Goal: Task Accomplishment & Management: Complete application form

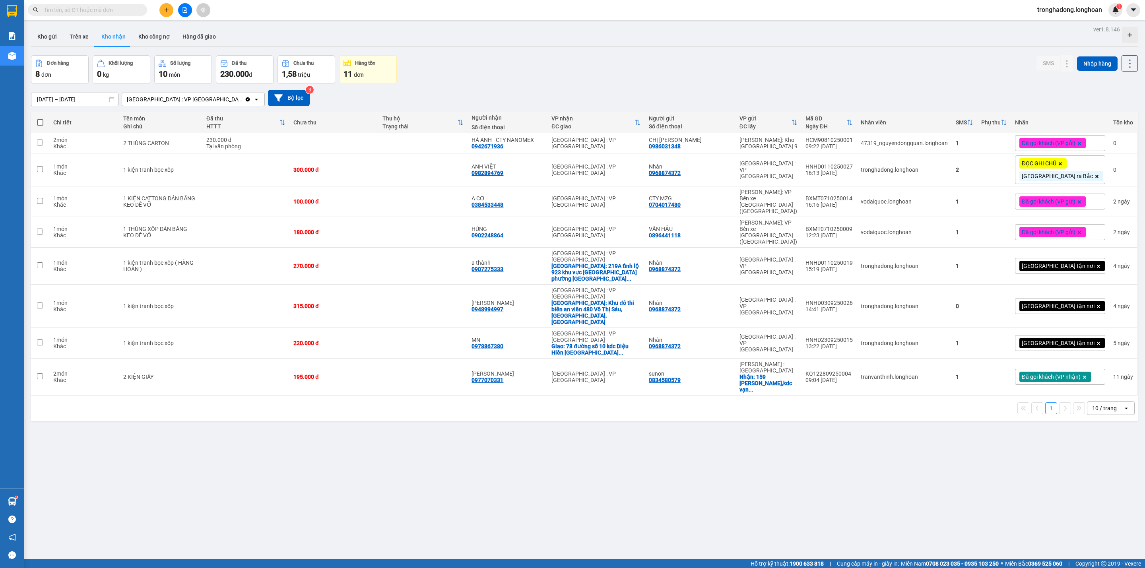
click at [132, 14] on input "text" at bounding box center [91, 10] width 94 height 9
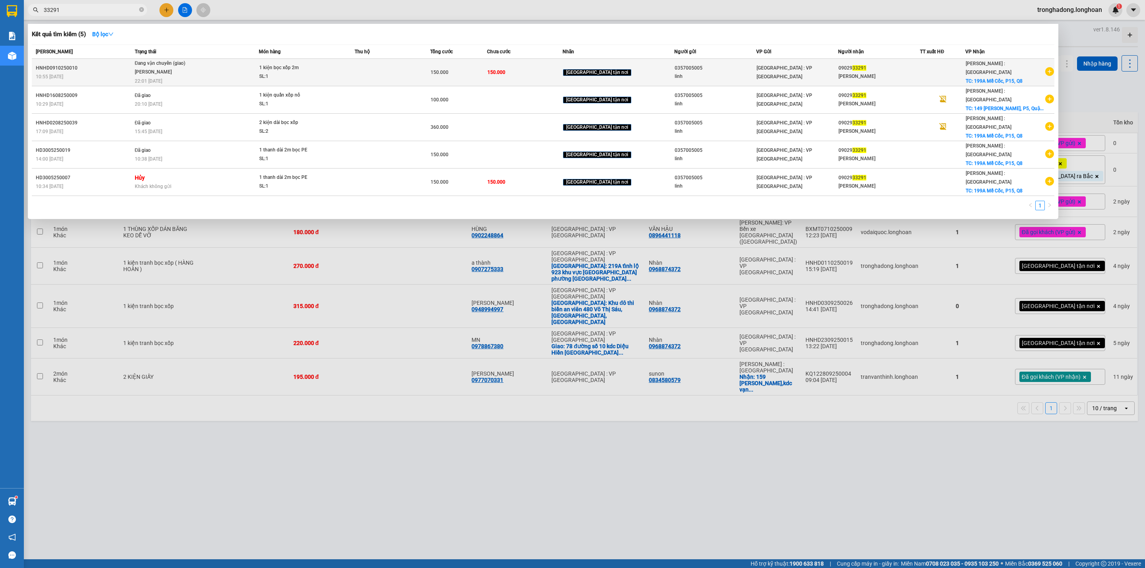
type input "33291"
click at [352, 74] on span "1 kiện bọc xốp 2m SL: 1" at bounding box center [306, 72] width 95 height 17
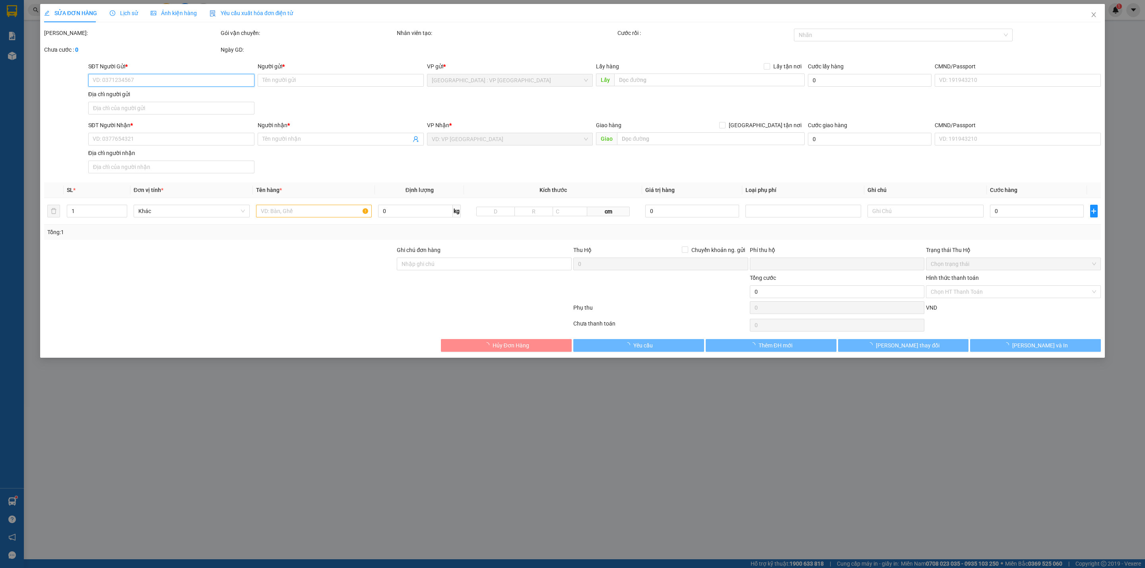
type input "0357005005"
type input "linh"
type input "0902933291"
type input "[PERSON_NAME]"
checkbox input "true"
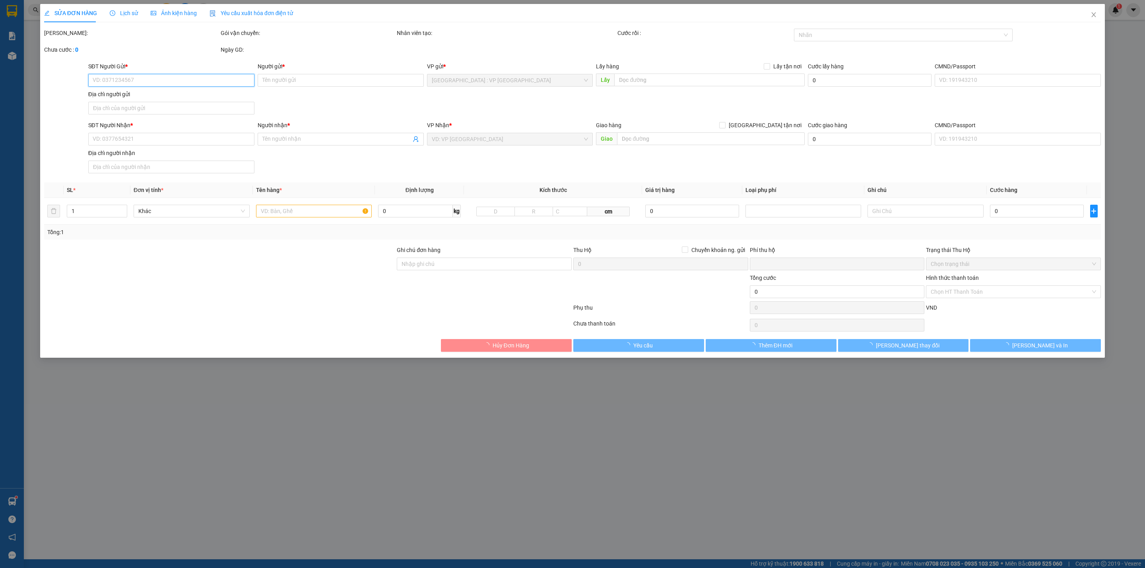
type input "199A Mễ Cốc, P15, Q8"
type input "0"
type input "150.000"
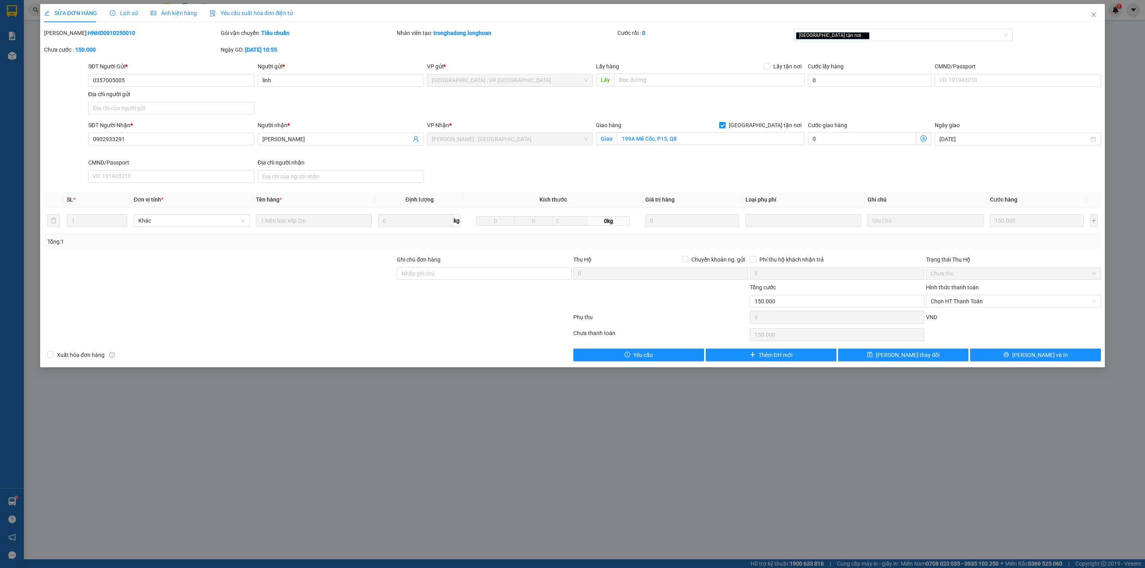
drag, startPoint x: 284, startPoint y: 305, endPoint x: 277, endPoint y: 305, distance: 7.6
click at [284, 305] on div at bounding box center [219, 297] width 353 height 28
click at [130, 10] on span "Lịch sử" at bounding box center [124, 13] width 28 height 6
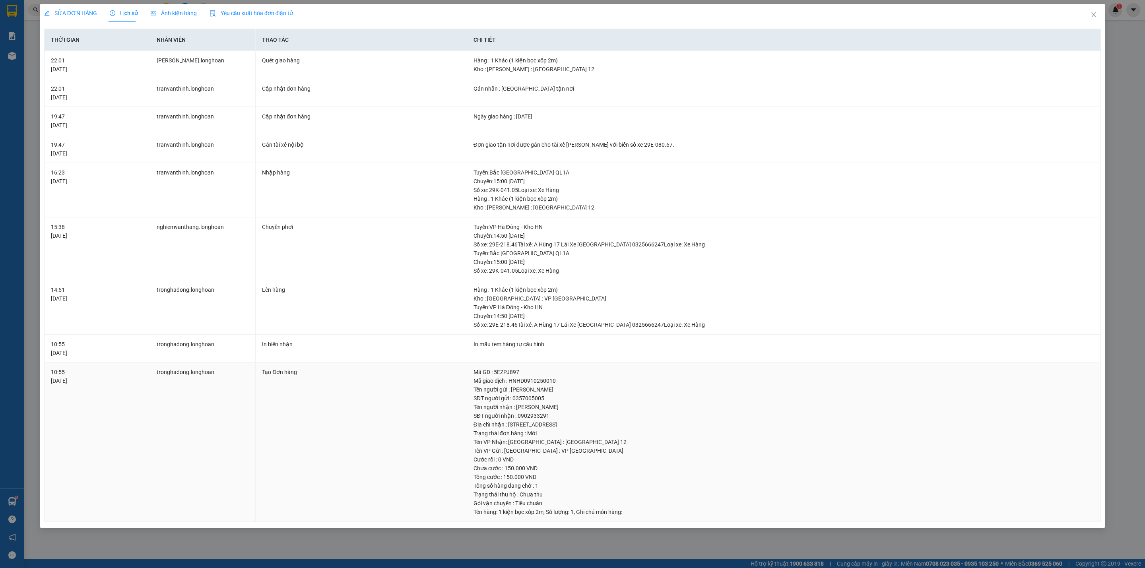
click at [341, 442] on td "Tạo Đơn hàng" at bounding box center [361, 442] width 211 height 159
click at [74, 14] on span "SỬA ĐƠN HÀNG" at bounding box center [70, 13] width 53 height 6
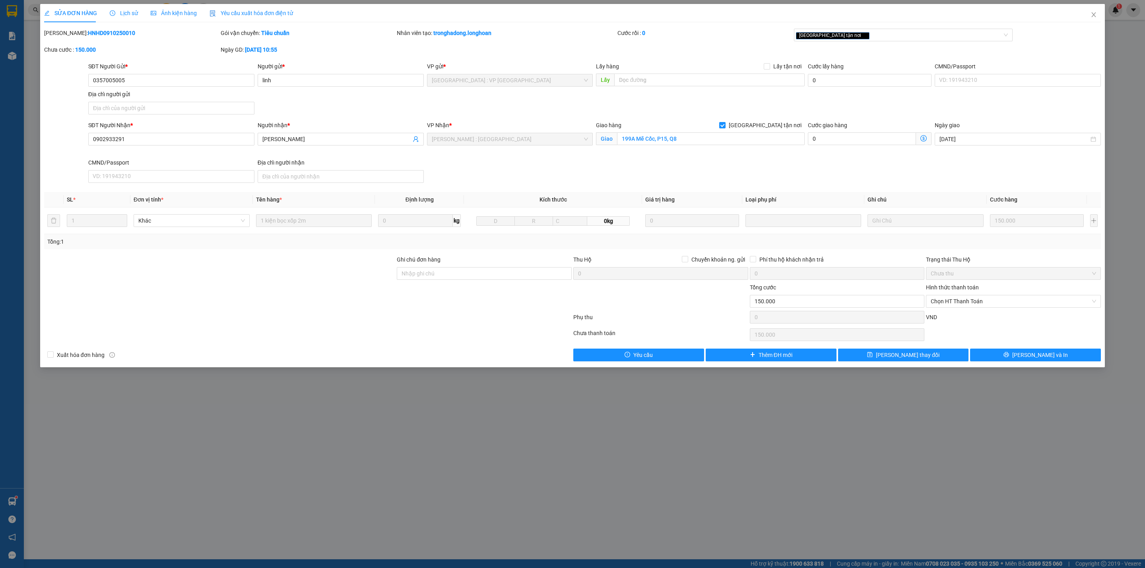
click at [265, 302] on div at bounding box center [219, 297] width 353 height 28
click at [266, 302] on div at bounding box center [219, 297] width 353 height 28
click at [342, 260] on div at bounding box center [219, 269] width 353 height 28
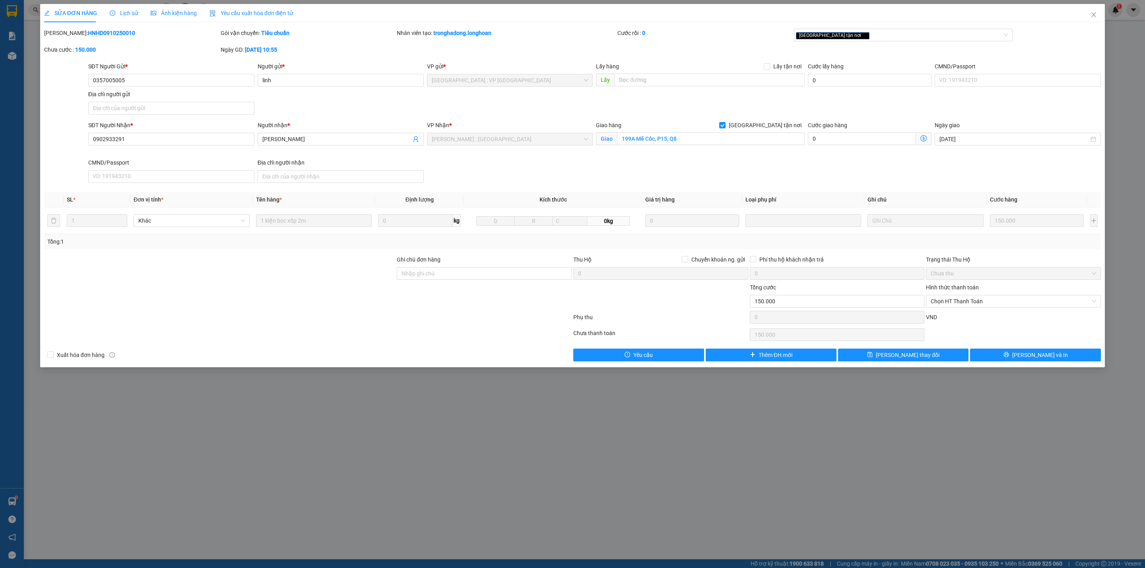
click at [338, 261] on div at bounding box center [219, 269] width 353 height 28
click at [409, 307] on div at bounding box center [484, 297] width 177 height 28
drag, startPoint x: 375, startPoint y: 299, endPoint x: 503, endPoint y: 302, distance: 128.1
click at [375, 300] on div at bounding box center [219, 297] width 353 height 28
click at [508, 309] on div at bounding box center [484, 297] width 177 height 28
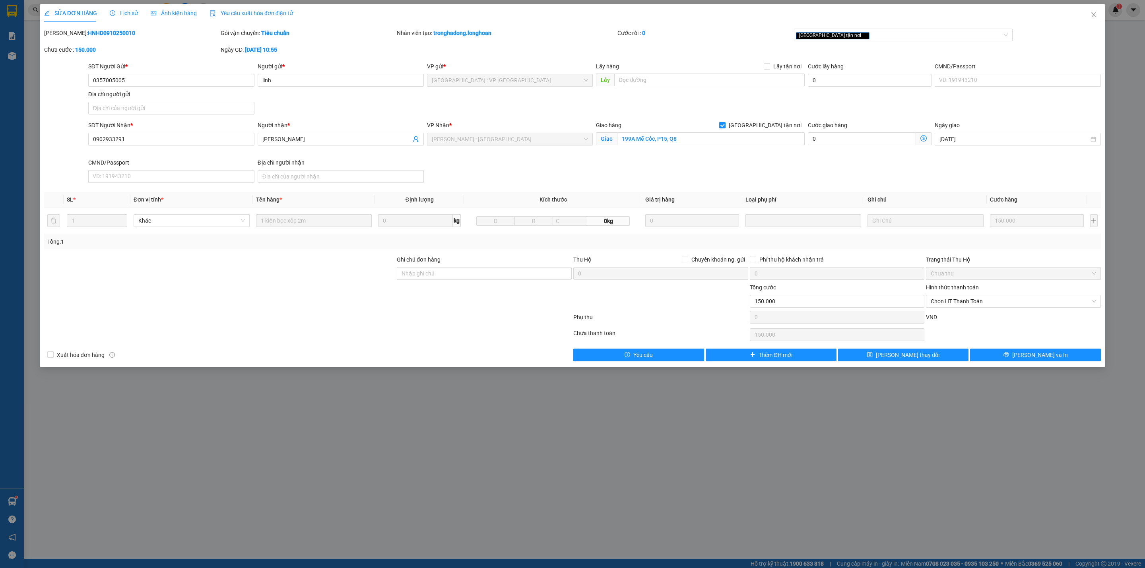
click at [509, 303] on div at bounding box center [484, 297] width 177 height 28
click at [360, 322] on div at bounding box center [307, 319] width 529 height 16
click at [117, 12] on span "Lịch sử" at bounding box center [124, 13] width 28 height 6
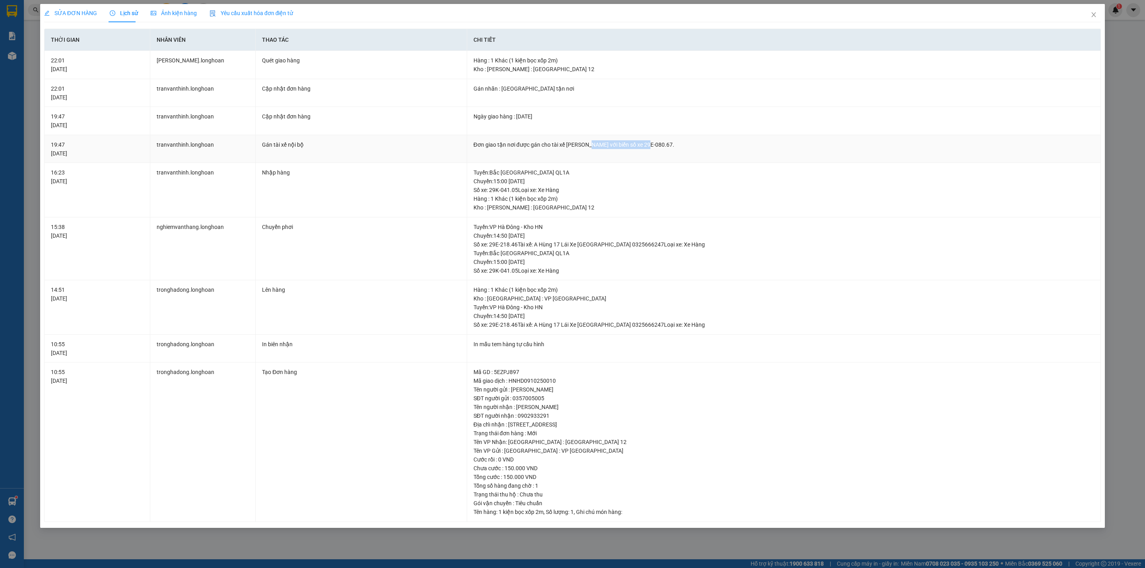
drag, startPoint x: 590, startPoint y: 140, endPoint x: 730, endPoint y: 150, distance: 140.7
click at [714, 151] on td "Đơn giao tận nơi được gán cho tài xế [PERSON_NAME] với biển số xe 29E-080.67." at bounding box center [784, 149] width 634 height 28
click at [731, 150] on td "Đơn giao tận nơi được gán cho tài xế [PERSON_NAME] với biển số xe 29E-080.67." at bounding box center [784, 149] width 634 height 28
drag, startPoint x: 674, startPoint y: 147, endPoint x: 559, endPoint y: 148, distance: 114.5
click at [559, 148] on div "Đơn giao tận nơi được gán cho tài xế [PERSON_NAME] với biển số xe 29E-080.67." at bounding box center [784, 144] width 621 height 9
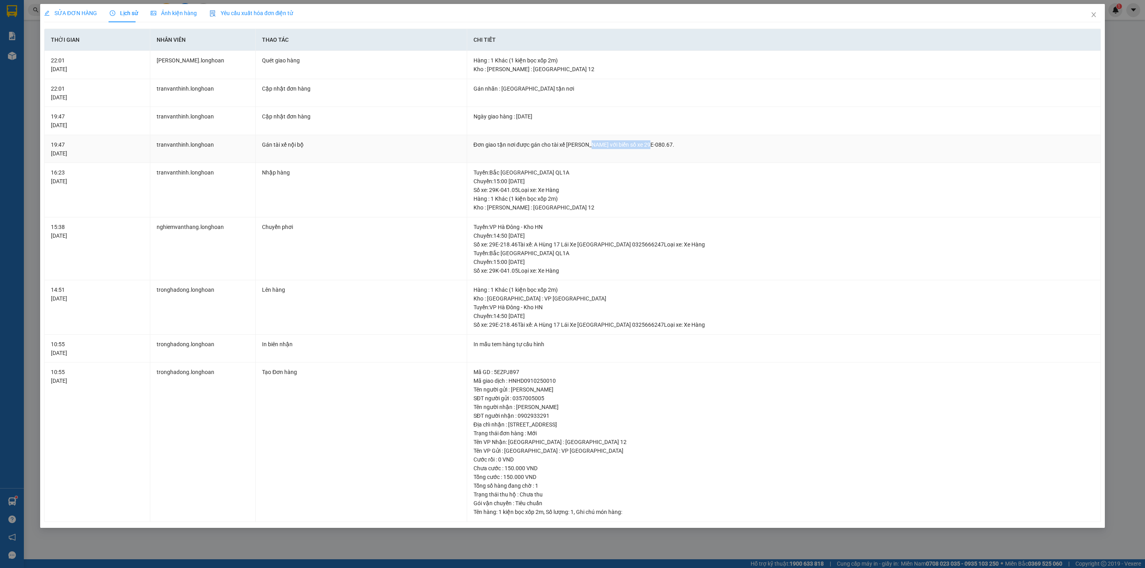
click at [560, 147] on div "Đơn giao tận nơi được gán cho tài xế [PERSON_NAME] với biển số xe 29E-080.67." at bounding box center [784, 144] width 621 height 9
drag, startPoint x: 566, startPoint y: 146, endPoint x: 612, endPoint y: 150, distance: 46.3
click at [612, 150] on td "Đơn giao tận nơi được gán cho tài xế [PERSON_NAME] với biển số xe 29E-080.67." at bounding box center [784, 149] width 634 height 28
click at [612, 158] on td "Đơn giao tận nơi được gán cho tài xế [PERSON_NAME] với biển số xe 29E-080.67." at bounding box center [784, 149] width 634 height 28
drag, startPoint x: 565, startPoint y: 144, endPoint x: 611, endPoint y: 149, distance: 46.0
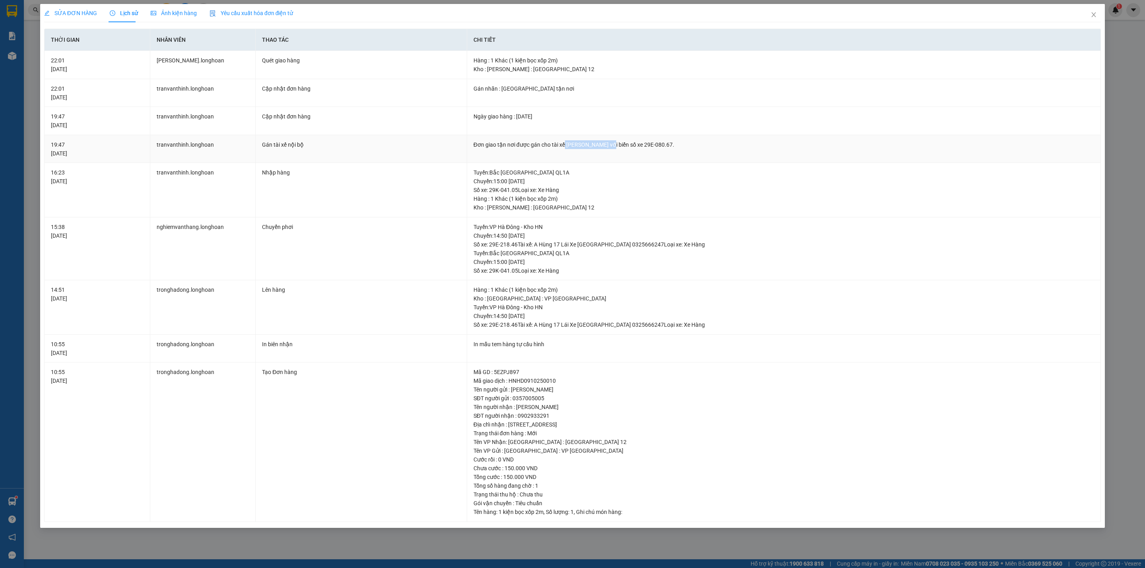
click at [611, 149] on div "Đơn giao tận nơi được gán cho tài xế [PERSON_NAME] với biển số xe 29E-080.67." at bounding box center [784, 144] width 621 height 9
click at [612, 149] on div "Đơn giao tận nơi được gán cho tài xế [PERSON_NAME] với biển số xe 29E-080.67." at bounding box center [784, 144] width 621 height 9
drag, startPoint x: 564, startPoint y: 142, endPoint x: 615, endPoint y: 150, distance: 51.1
click at [615, 150] on td "Đơn giao tận nơi được gán cho tài xế [PERSON_NAME] với biển số xe 29E-080.67." at bounding box center [784, 149] width 634 height 28
click at [617, 151] on td "Đơn giao tận nơi được gán cho tài xế [PERSON_NAME] với biển số xe 29E-080.67." at bounding box center [784, 149] width 634 height 28
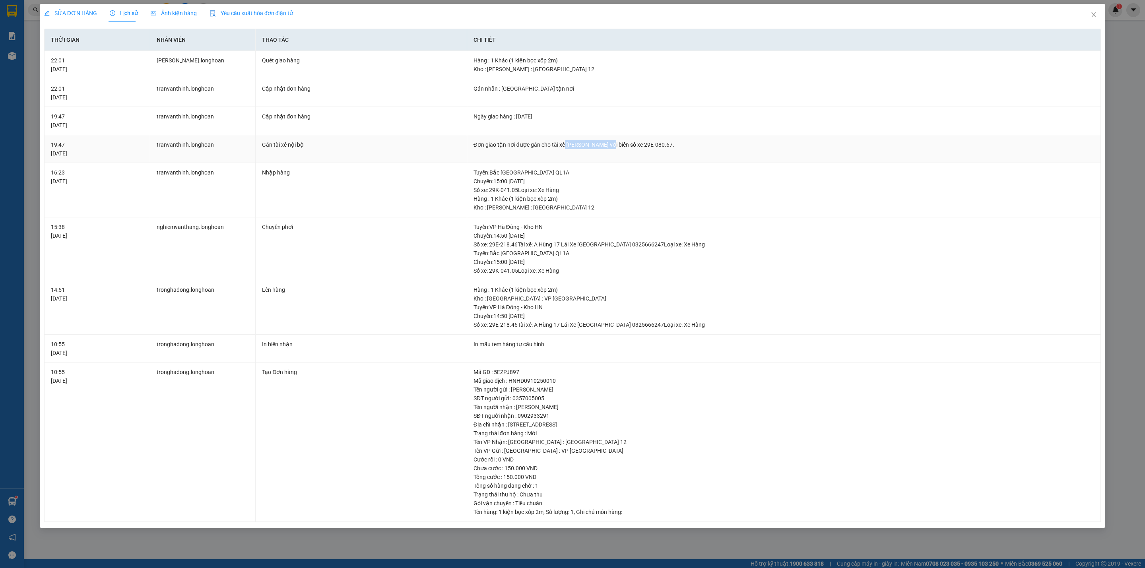
drag, startPoint x: 613, startPoint y: 147, endPoint x: 565, endPoint y: 142, distance: 48.7
click at [565, 142] on div "Đơn giao tận nơi được gán cho tài xế [PERSON_NAME] với biển số xe 29E-080.67." at bounding box center [784, 144] width 621 height 9
click at [604, 159] on td "Đơn giao tận nơi được gán cho tài xế [PERSON_NAME] với biển số xe 29E-080.67." at bounding box center [784, 149] width 634 height 28
drag, startPoint x: 565, startPoint y: 144, endPoint x: 613, endPoint y: 144, distance: 48.1
click at [613, 144] on div "Đơn giao tận nơi được gán cho tài xế [PERSON_NAME] với biển số xe 29E-080.67." at bounding box center [784, 144] width 621 height 9
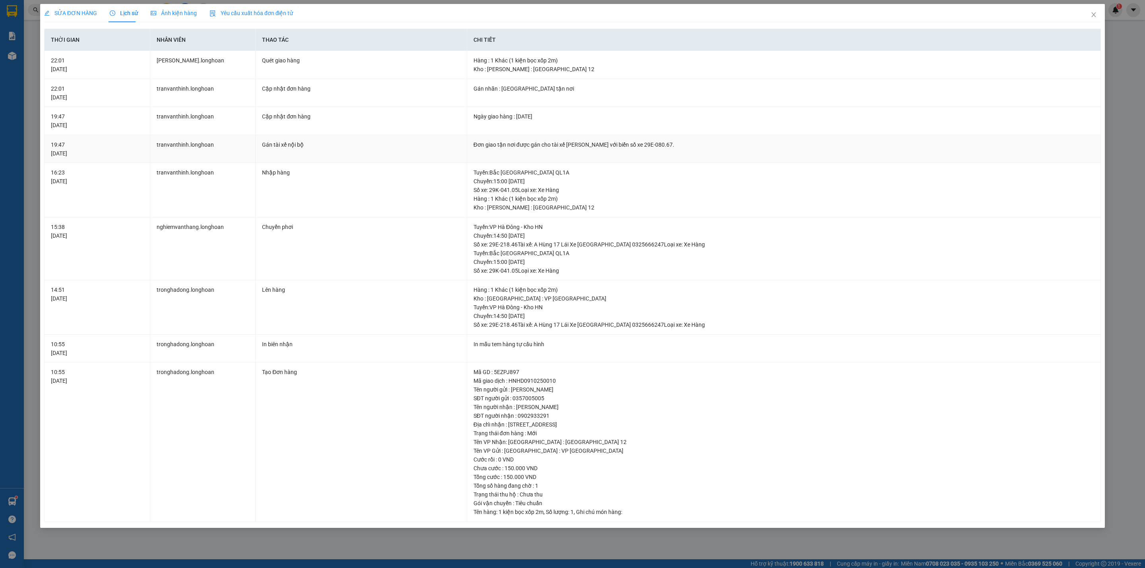
click at [562, 144] on div "Đơn giao tận nơi được gán cho tài xế [PERSON_NAME] với biển số xe 29E-080.67." at bounding box center [784, 144] width 621 height 9
drag, startPoint x: 563, startPoint y: 144, endPoint x: 587, endPoint y: 148, distance: 24.3
click at [613, 148] on div "Đơn giao tận nơi được gán cho tài xế [PERSON_NAME] với biển số xe 29E-080.67." at bounding box center [784, 144] width 621 height 9
click at [506, 148] on div "Đơn giao tận nơi được gán cho tài xế [PERSON_NAME] với biển số xe 29E-080.67." at bounding box center [784, 144] width 621 height 9
drag, startPoint x: 715, startPoint y: 415, endPoint x: 726, endPoint y: 418, distance: 11.0
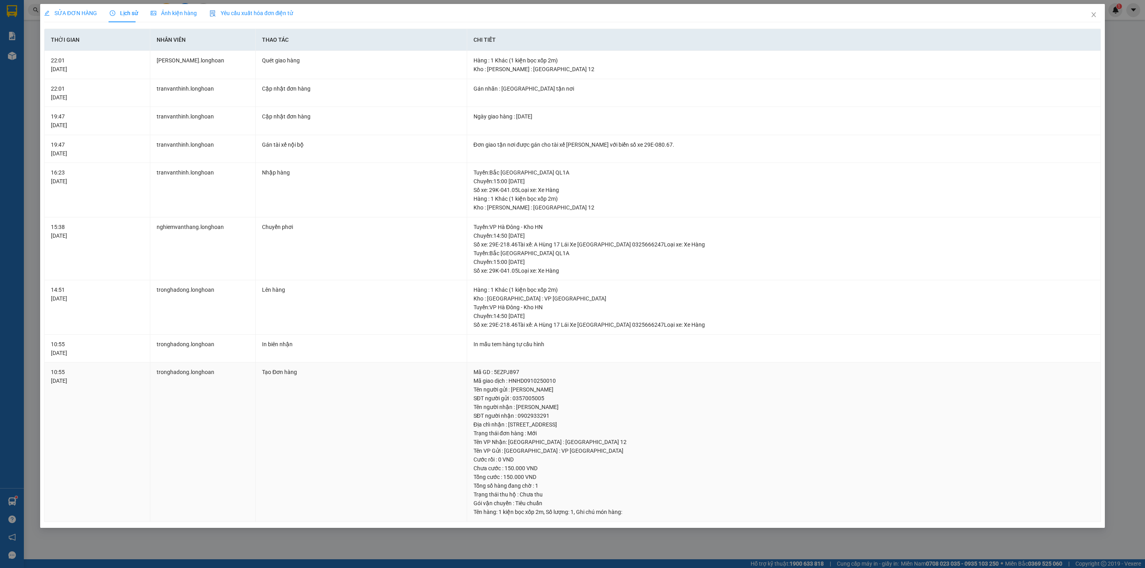
click at [715, 415] on div "SĐT người nhận : 0902933291" at bounding box center [784, 416] width 621 height 9
click at [779, 383] on div "Mã giao dịch : HNHD0910250010" at bounding box center [784, 381] width 621 height 9
click at [1093, 12] on icon "close" at bounding box center [1094, 15] width 6 height 6
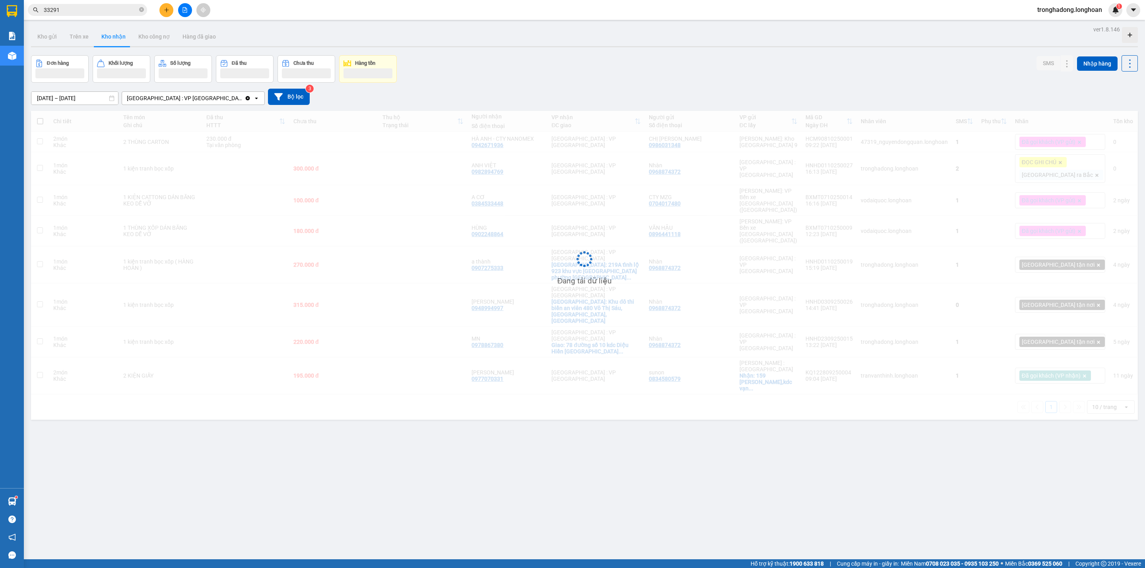
click at [604, 454] on div "ver 1.8.146 Kho gửi Trên xe Kho nhận Kho công nợ Hàng đã giao Đơn hàng Khối lượ…" at bounding box center [584, 308] width 1113 height 568
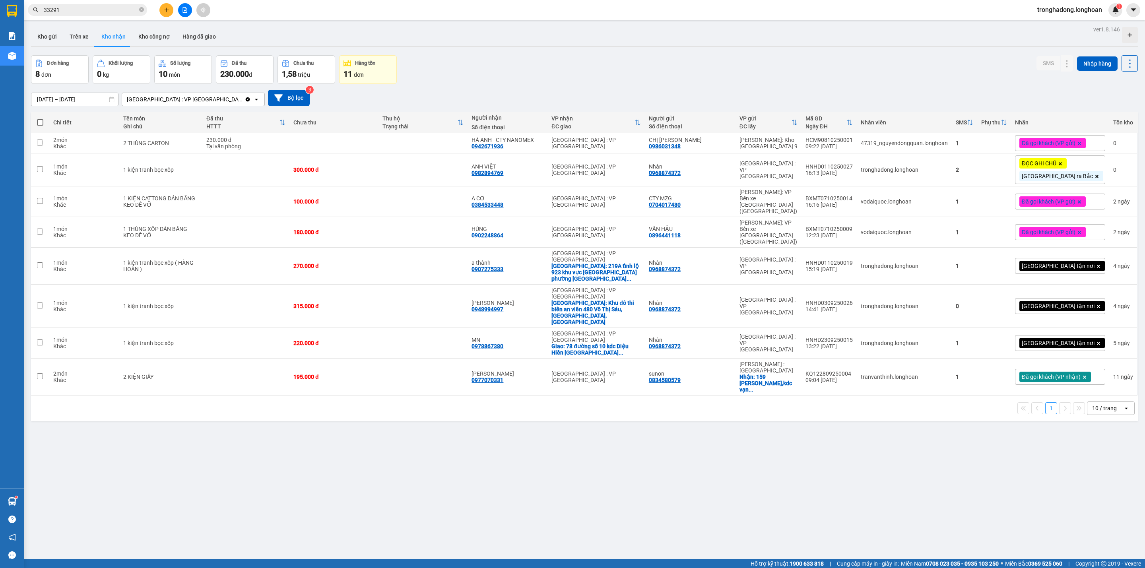
click at [661, 461] on div "ver 1.8.146 Kho gửi Trên xe Kho nhận Kho công nợ Hàng đã giao Đơn hàng 8 đơn Kh…" at bounding box center [584, 308] width 1113 height 568
click at [642, 458] on div "ver 1.8.146 Kho gửi Trên xe Kho nhận Kho công nợ Hàng đã giao Đơn hàng 8 đơn Kh…" at bounding box center [584, 308] width 1113 height 568
click at [160, 5] on button at bounding box center [166, 10] width 14 height 14
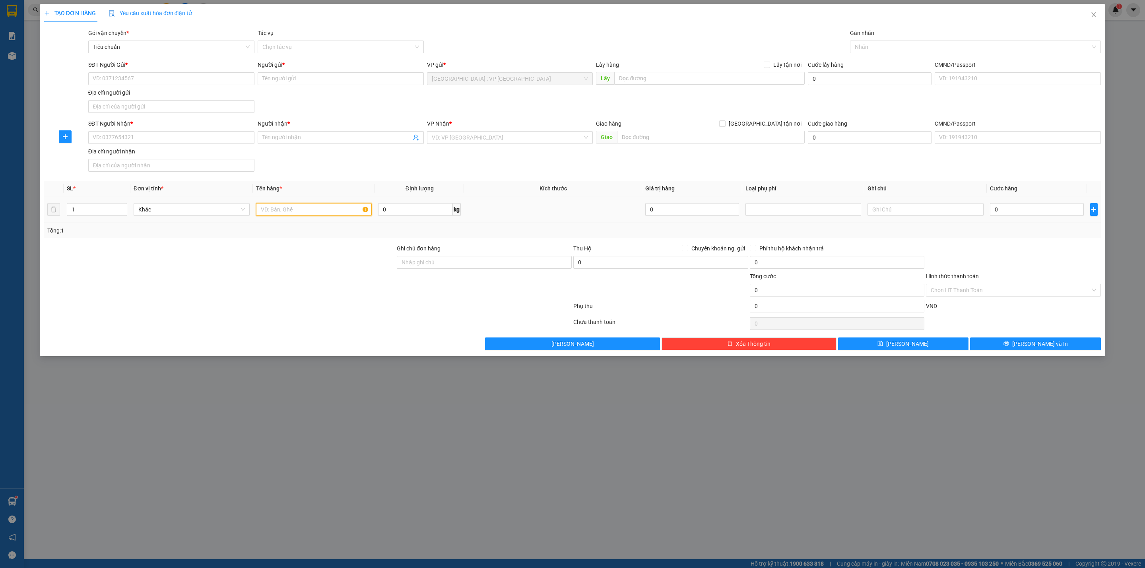
click at [287, 212] on input "text" at bounding box center [314, 209] width 116 height 13
type input "2 can trắng 20l"
type input "2"
click at [122, 209] on icon "up" at bounding box center [123, 207] width 3 height 3
click at [135, 138] on input "SĐT Người Nhận *" at bounding box center [171, 137] width 166 height 13
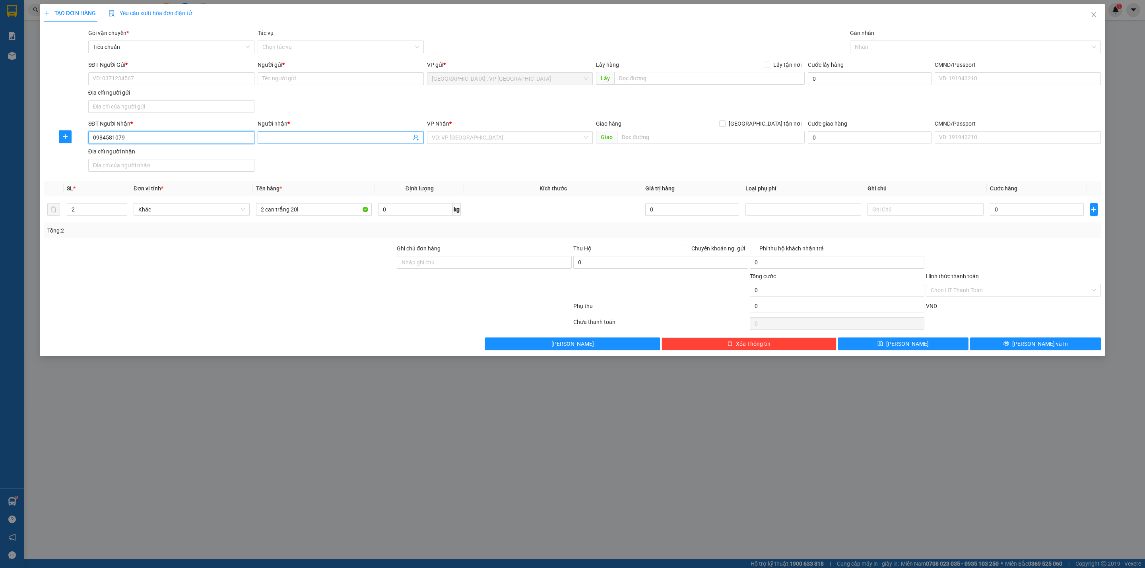
type input "0984581079"
click at [277, 141] on input "Người nhận *" at bounding box center [336, 137] width 149 height 9
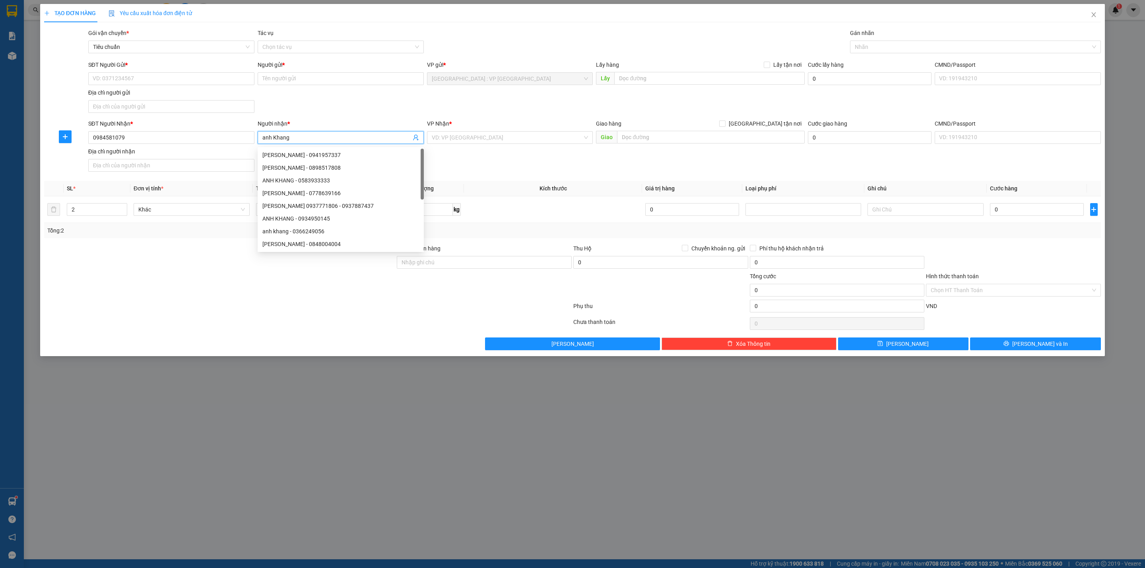
type input "anh Khang"
click at [669, 129] on div "Giao hàng [GEOGRAPHIC_DATA] tận nơi" at bounding box center [700, 125] width 208 height 12
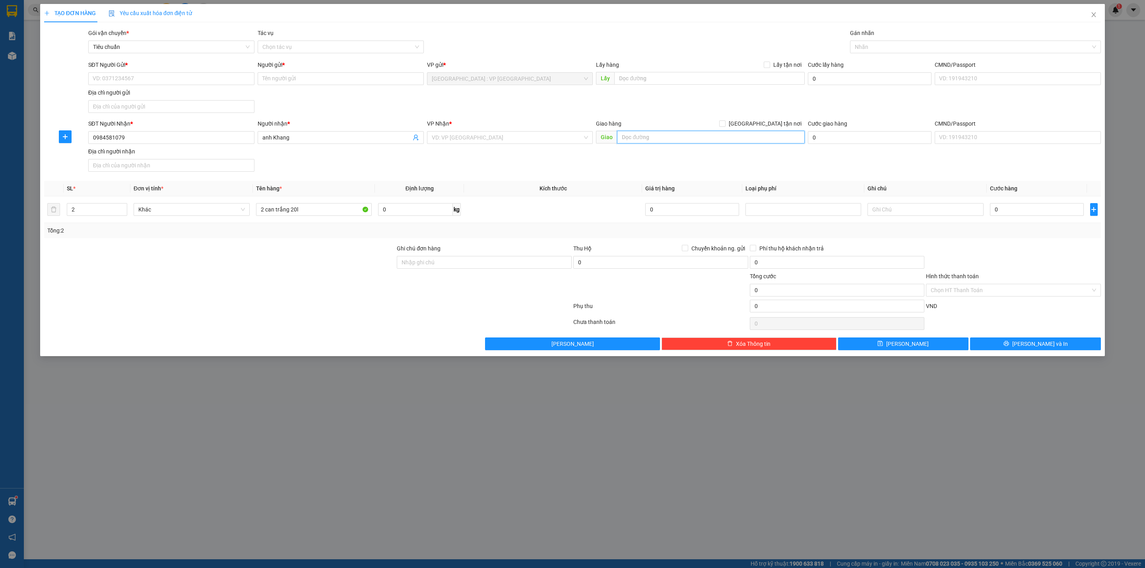
click at [668, 137] on input "text" at bounding box center [710, 137] width 187 height 13
type input "8 Hoàng Hoa Thám, [GEOGRAPHIC_DATA]"
drag, startPoint x: 772, startPoint y: 125, endPoint x: 636, endPoint y: 134, distance: 136.6
click at [771, 125] on span "[GEOGRAPHIC_DATA] tận nơi" at bounding box center [765, 123] width 79 height 9
click at [725, 125] on input "[GEOGRAPHIC_DATA] tận nơi" at bounding box center [722, 123] width 6 height 6
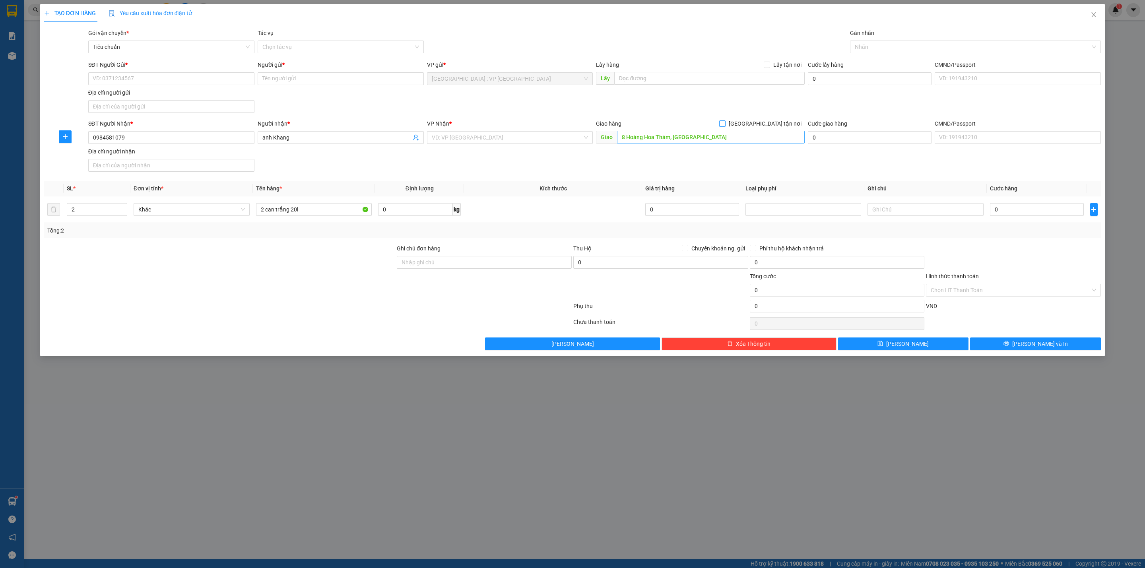
checkbox input "true"
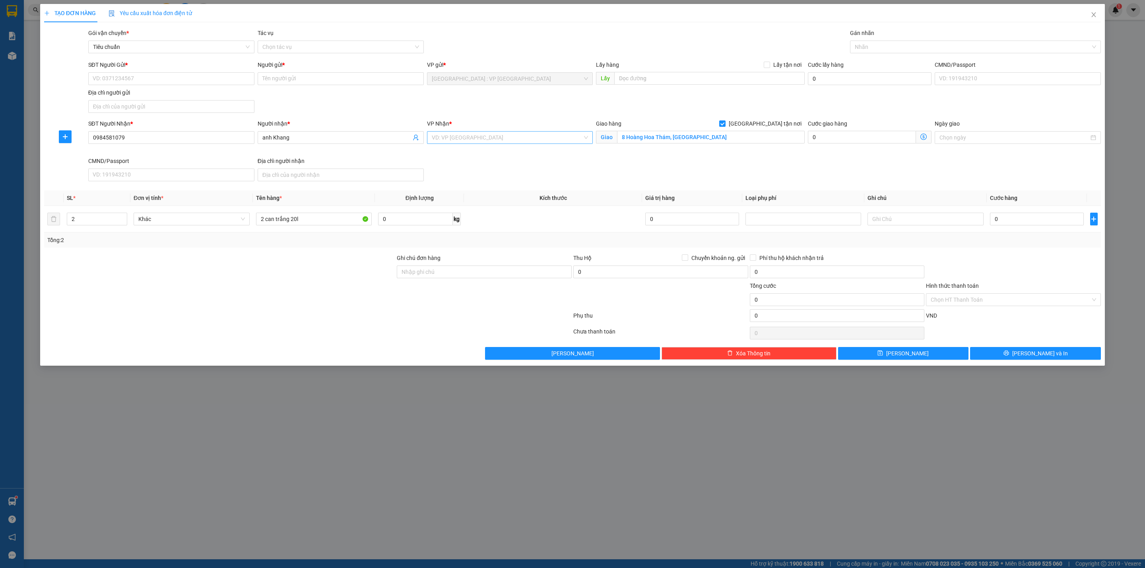
click at [510, 134] on input "search" at bounding box center [507, 138] width 151 height 12
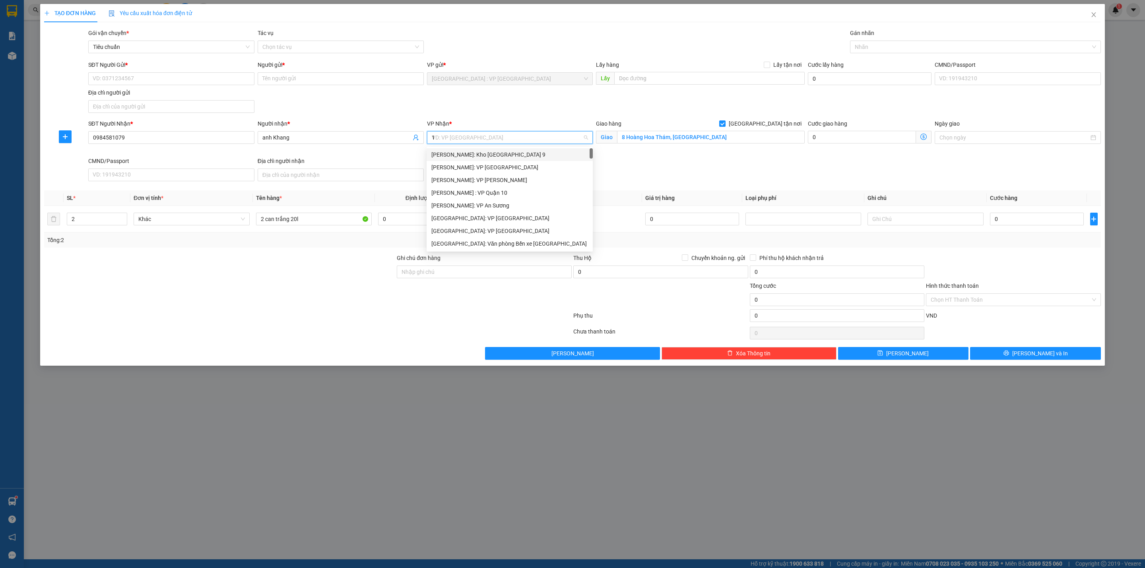
type input "12"
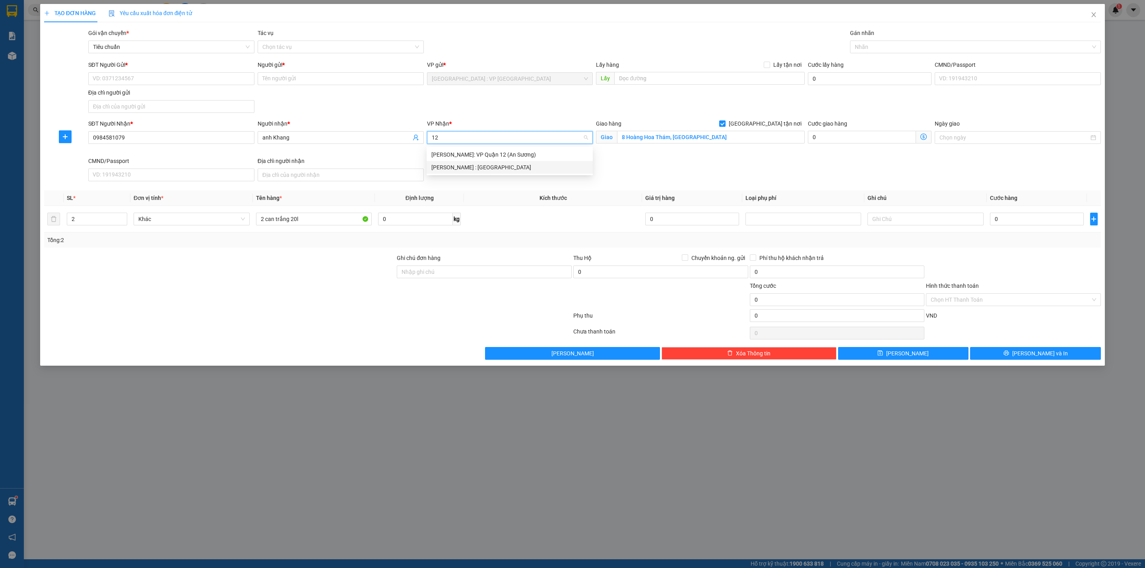
click at [505, 165] on div "[PERSON_NAME] : [GEOGRAPHIC_DATA]" at bounding box center [509, 167] width 157 height 9
drag, startPoint x: 147, startPoint y: 74, endPoint x: 155, endPoint y: 74, distance: 8.0
click at [148, 74] on input "SĐT Người Gửi *" at bounding box center [171, 78] width 166 height 13
type input "0913315838"
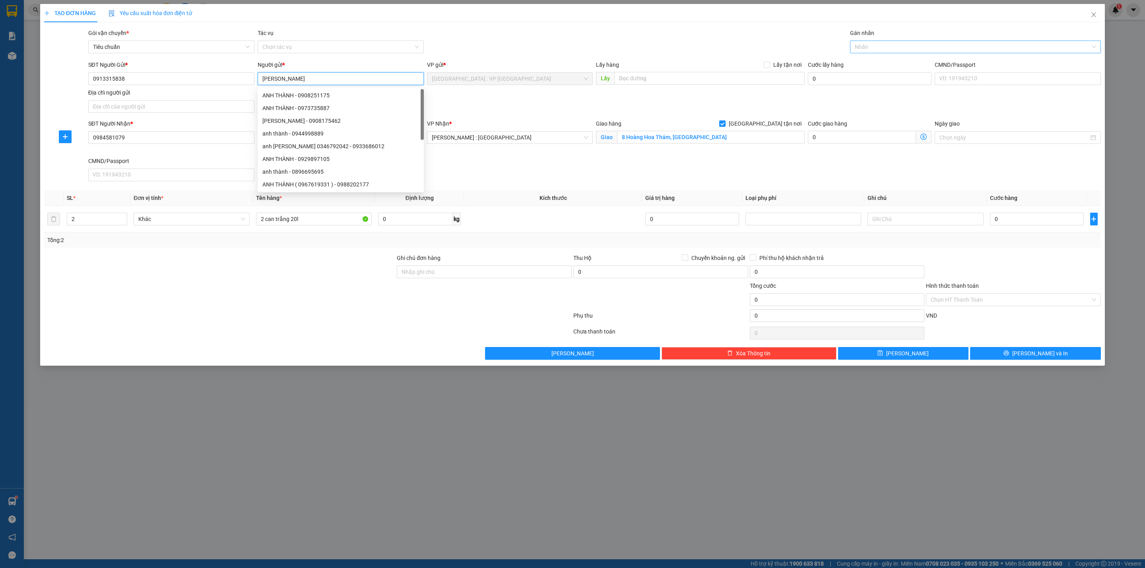
click at [934, 44] on div at bounding box center [971, 47] width 239 height 10
type input "[PERSON_NAME]"
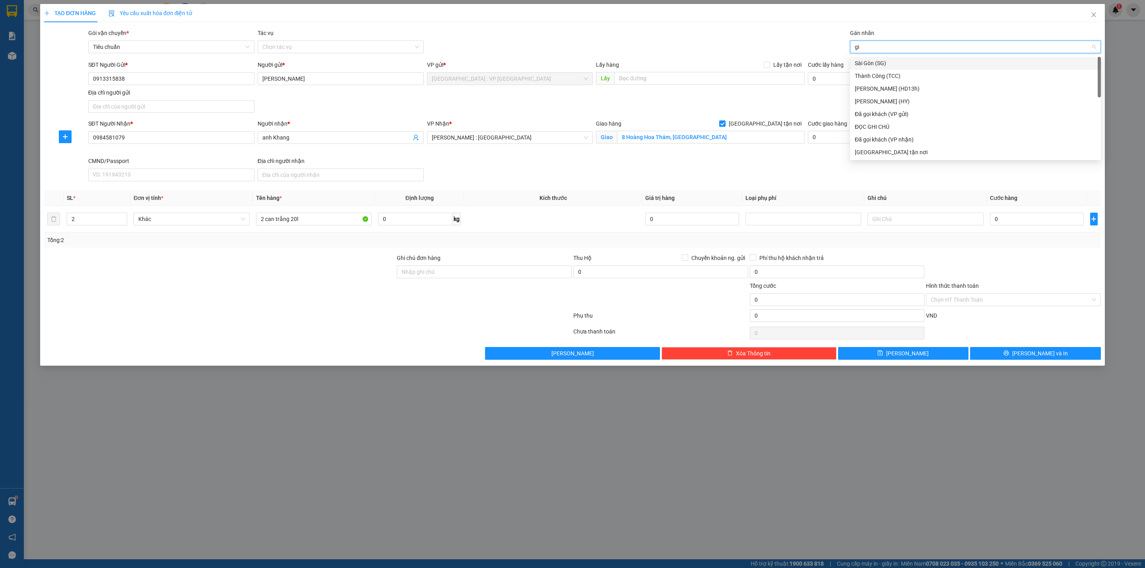
type input "gia"
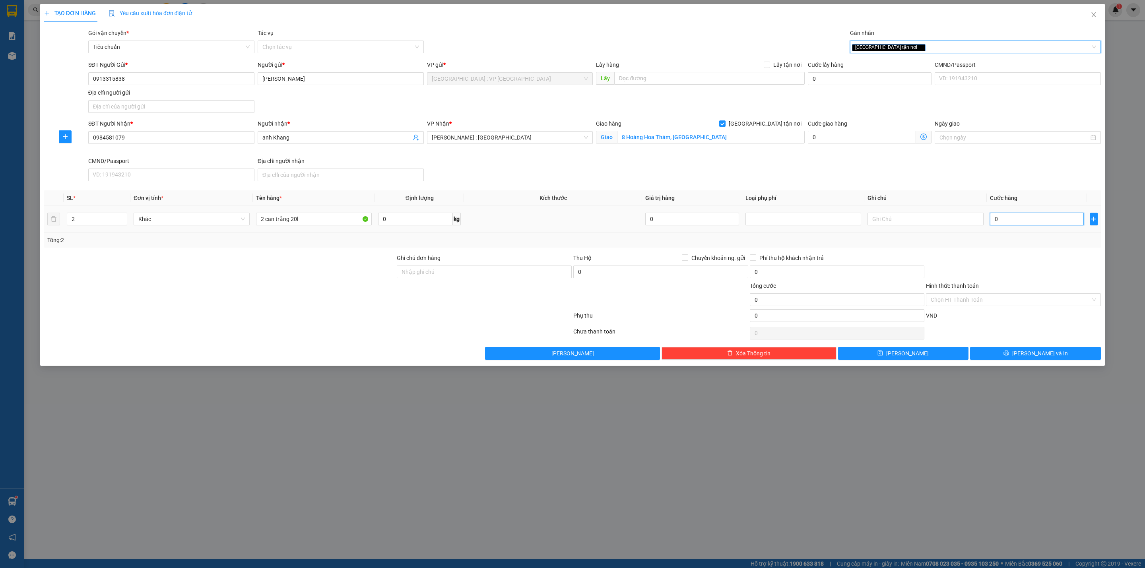
click at [1022, 217] on input "0" at bounding box center [1037, 219] width 94 height 13
type input "2"
type input "29"
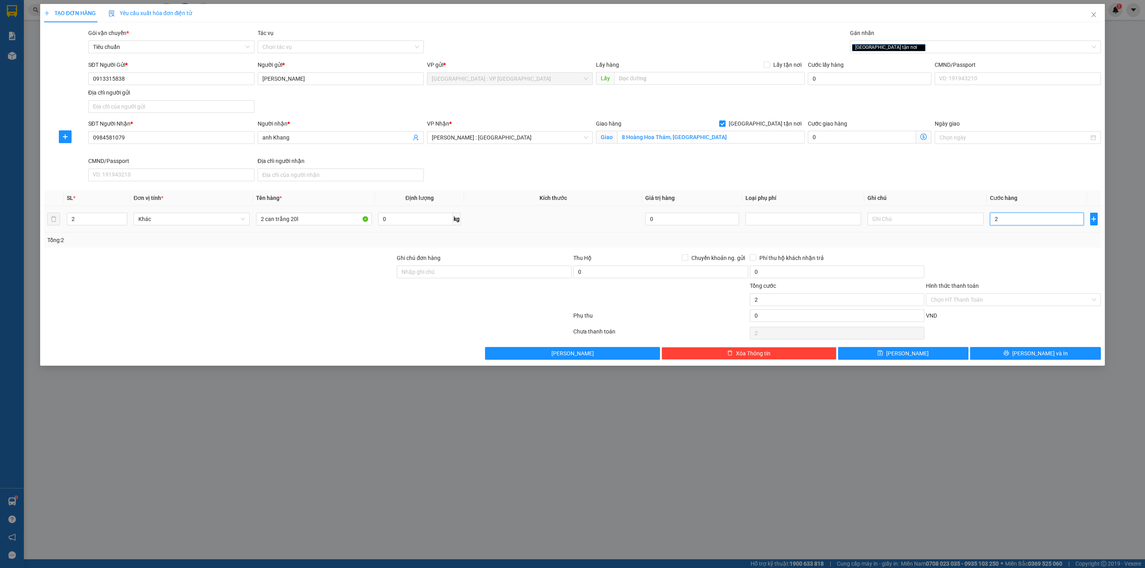
type input "29"
type input "290"
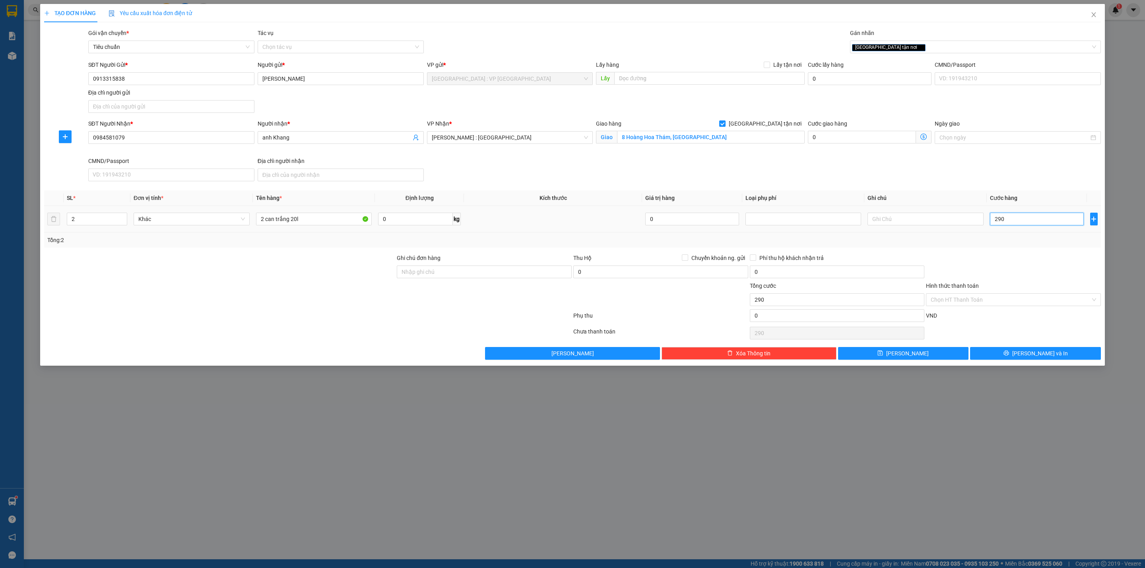
type input "2.900"
type input "29.000"
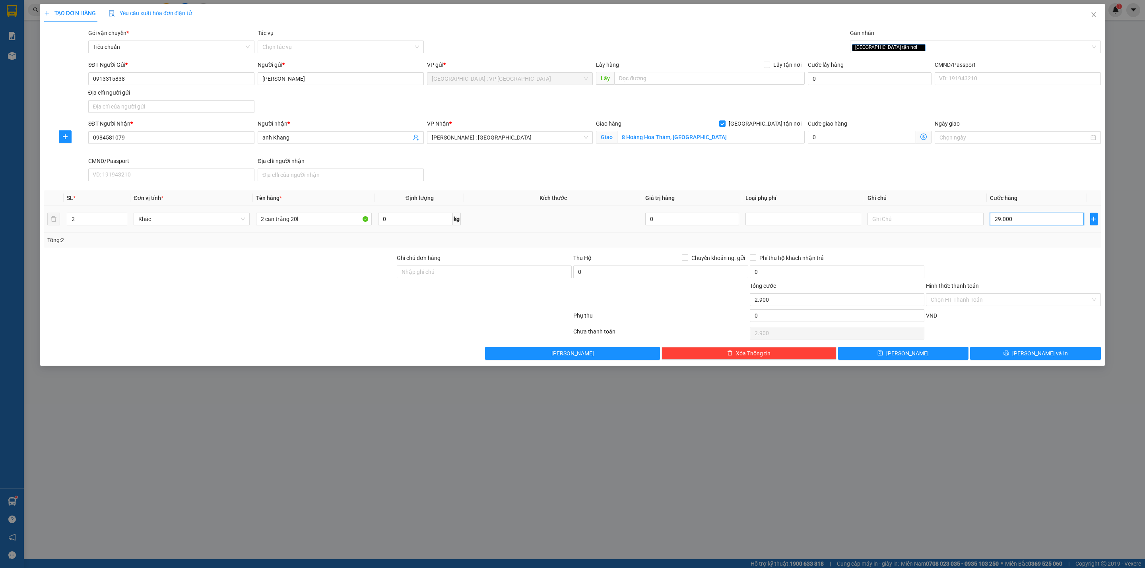
type input "29.000"
type input "290.000"
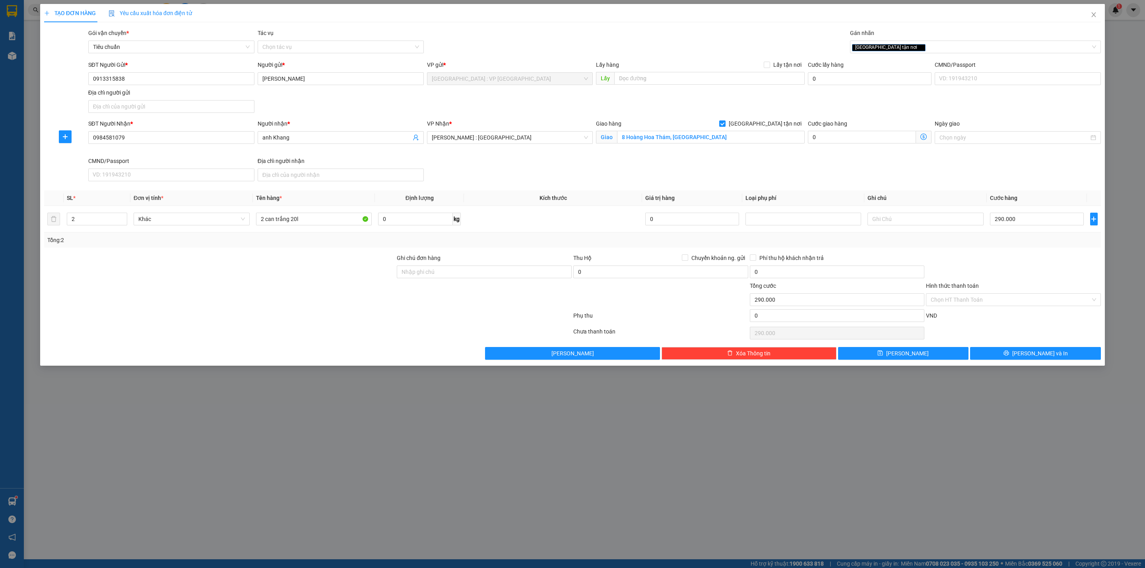
click at [994, 338] on div "Chọn HT Thanh Toán" at bounding box center [1013, 333] width 177 height 16
click at [1005, 359] on button "[PERSON_NAME] và In" at bounding box center [1035, 353] width 131 height 13
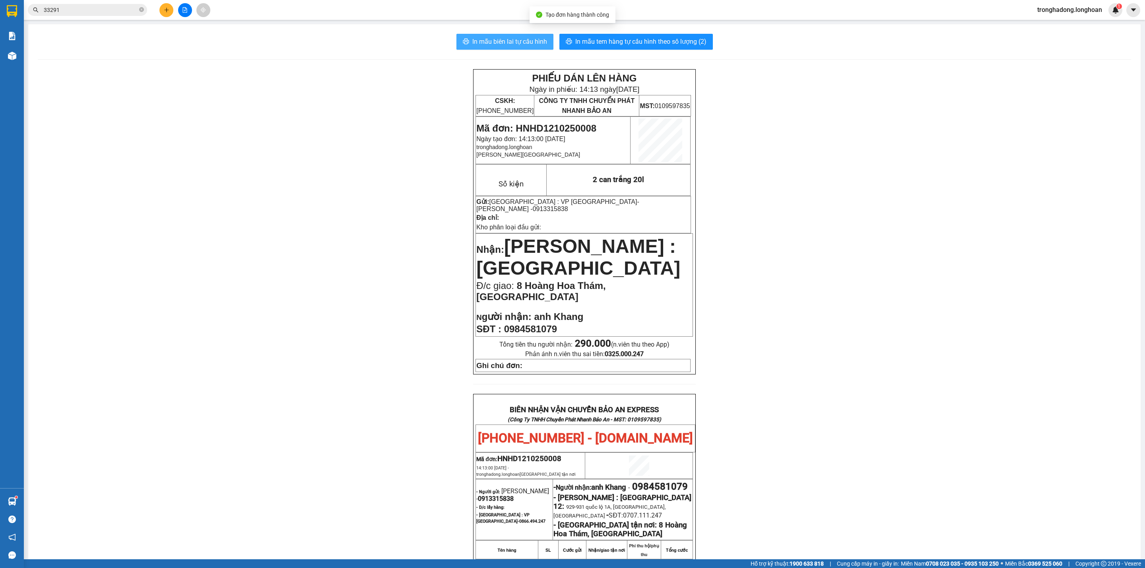
click at [492, 37] on span "In mẫu biên lai tự cấu hình" at bounding box center [509, 42] width 75 height 10
click at [619, 41] on span "In mẫu tem hàng tự cấu hình theo số lượng (2)" at bounding box center [640, 42] width 131 height 10
click at [140, 10] on icon "close-circle" at bounding box center [141, 9] width 5 height 5
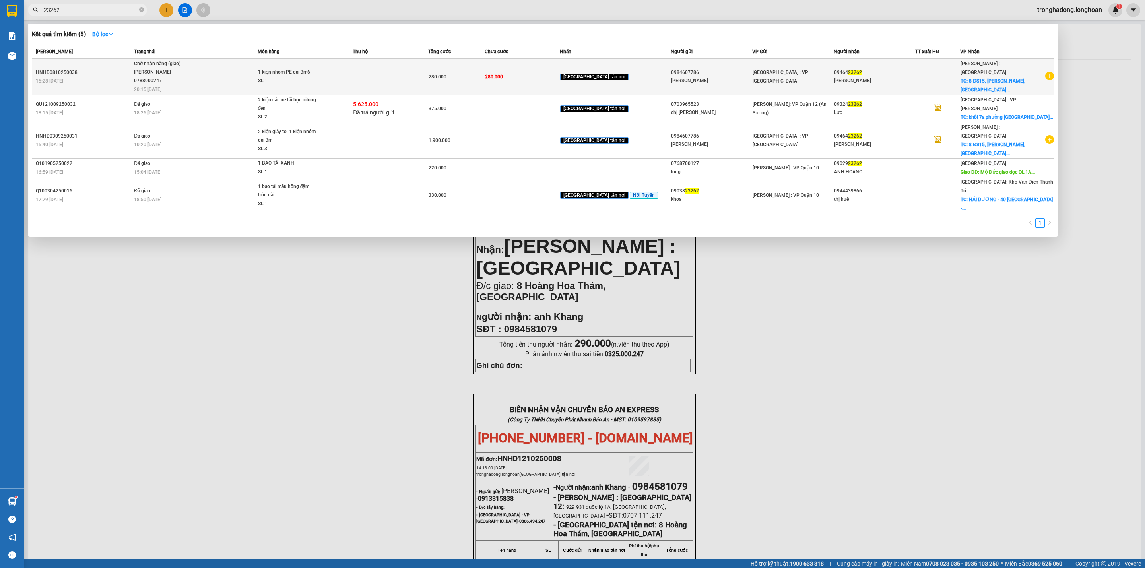
type input "23262"
click at [352, 81] on span "1 kiện nhôm PE dài 3m6 SL: 1" at bounding box center [305, 76] width 95 height 17
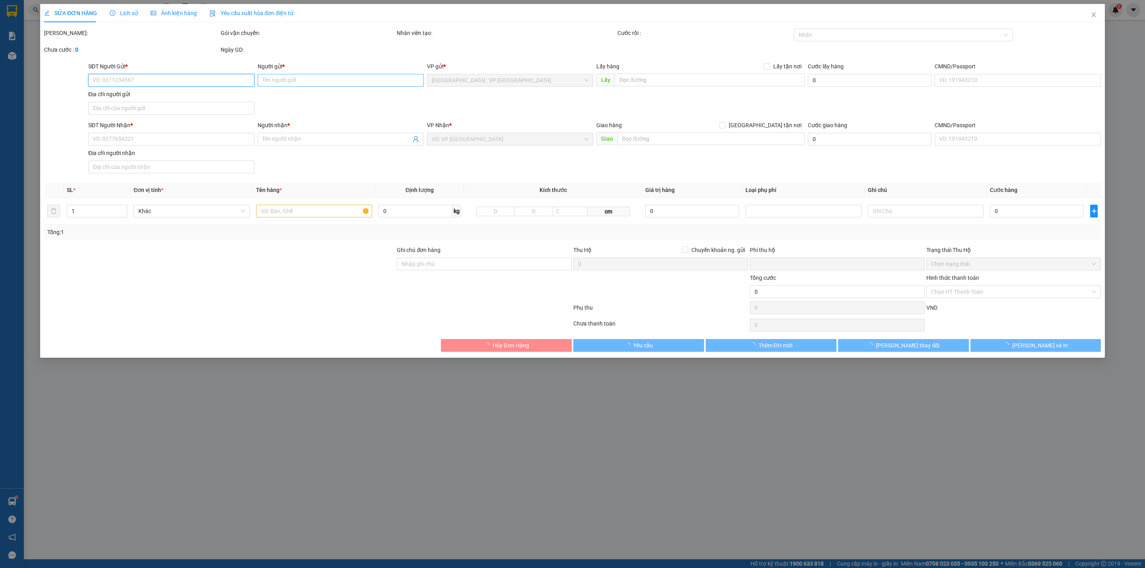
type input "0984607786"
type input "[PERSON_NAME]"
type input "0946423262"
type input "[PERSON_NAME]"
checkbox input "true"
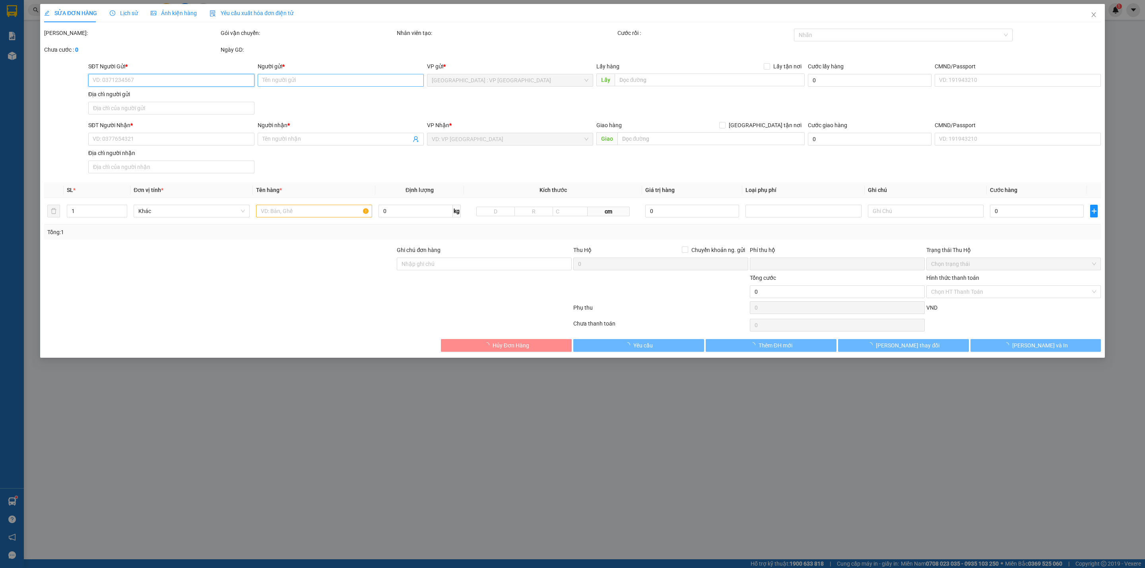
type input "8 ĐS15, [PERSON_NAME], [GEOGRAPHIC_DATA], HCM"
type input "0"
type input "280.000"
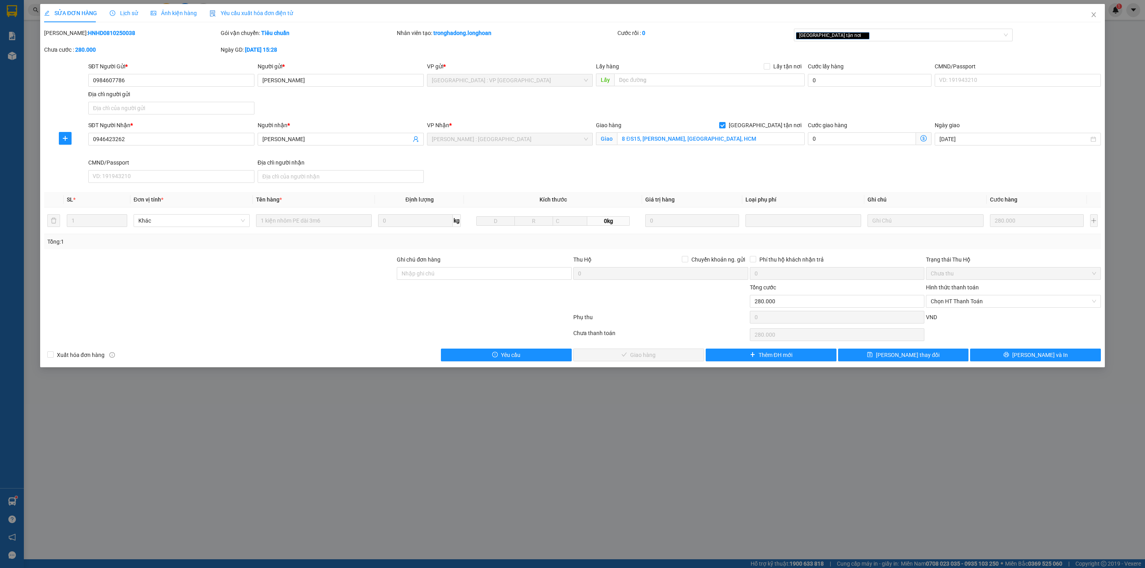
click at [128, 15] on span "Lịch sử" at bounding box center [124, 13] width 28 height 6
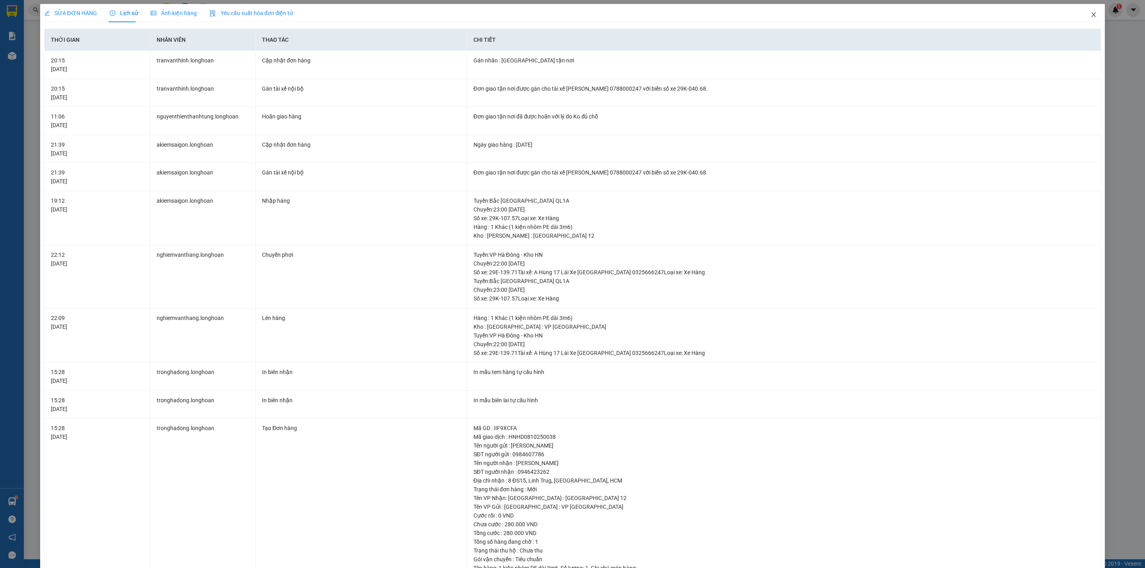
click at [1091, 13] on icon "close" at bounding box center [1094, 15] width 6 height 6
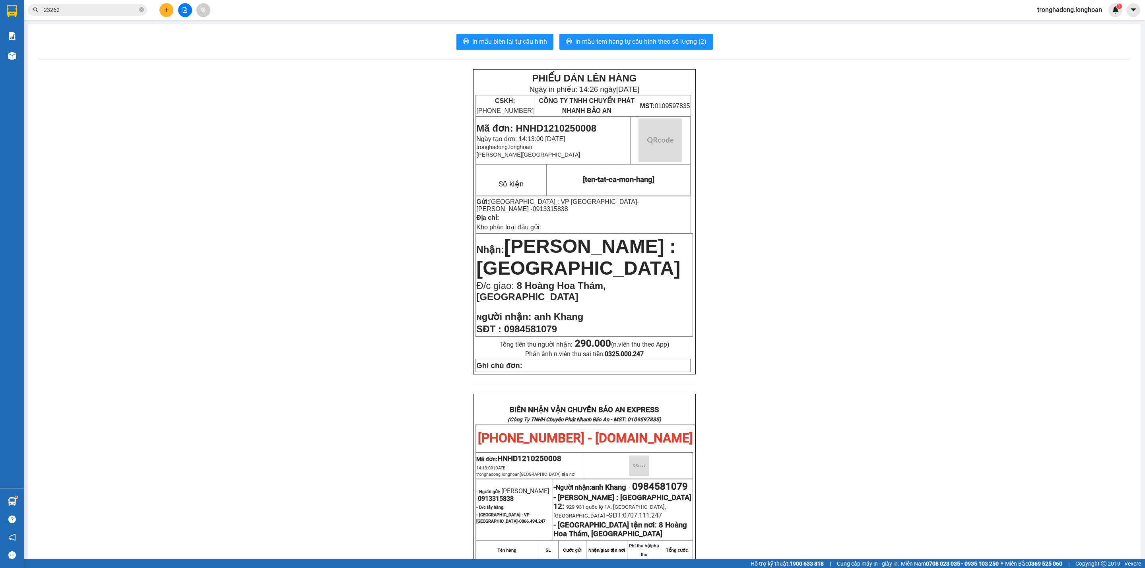
click at [169, 11] on icon "plus" at bounding box center [167, 10] width 6 height 6
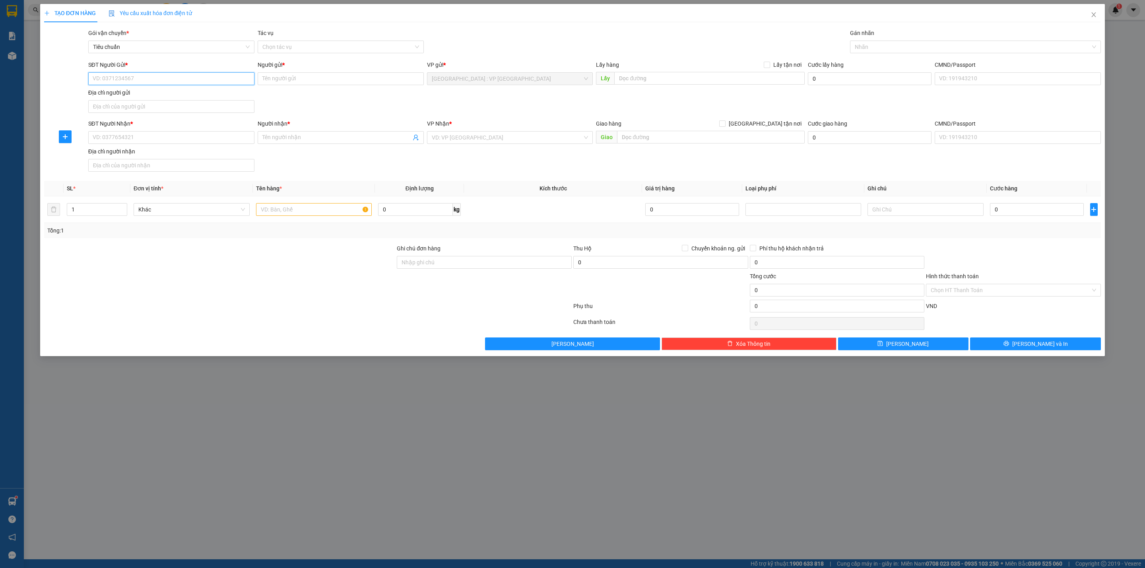
click at [148, 78] on input "SĐT Người Gửi *" at bounding box center [171, 78] width 166 height 13
type input "0963328488"
type input "Oanh"
type input "0963328488"
drag, startPoint x: 214, startPoint y: 140, endPoint x: 632, endPoint y: 18, distance: 436.1
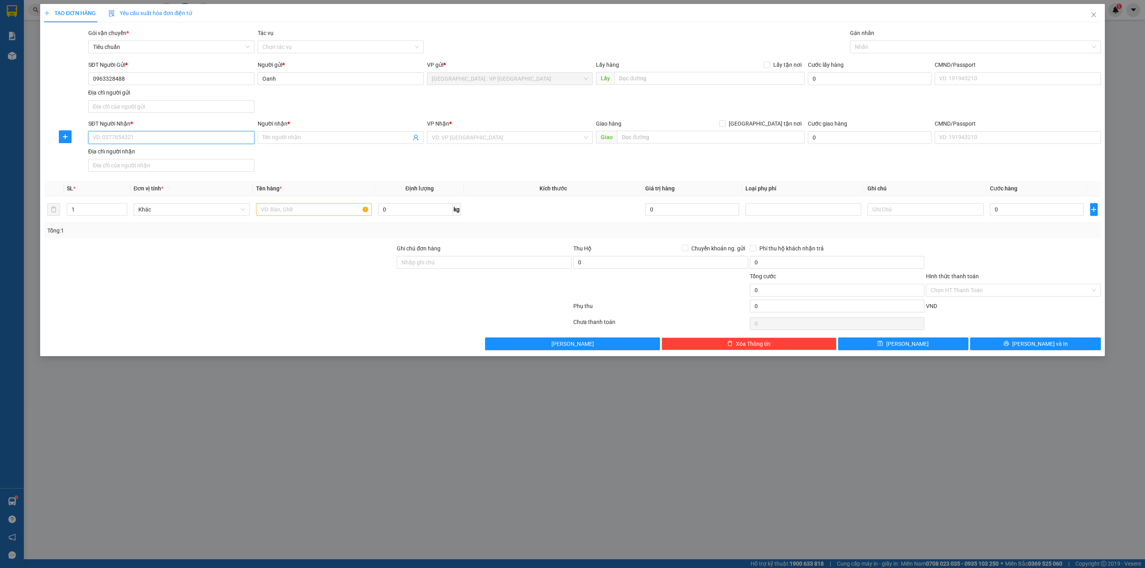
click at [214, 140] on input "SĐT Người Nhận *" at bounding box center [171, 137] width 166 height 13
type input "0374689933"
click at [154, 151] on div "0374689933 - [PERSON_NAME]" at bounding box center [171, 155] width 157 height 9
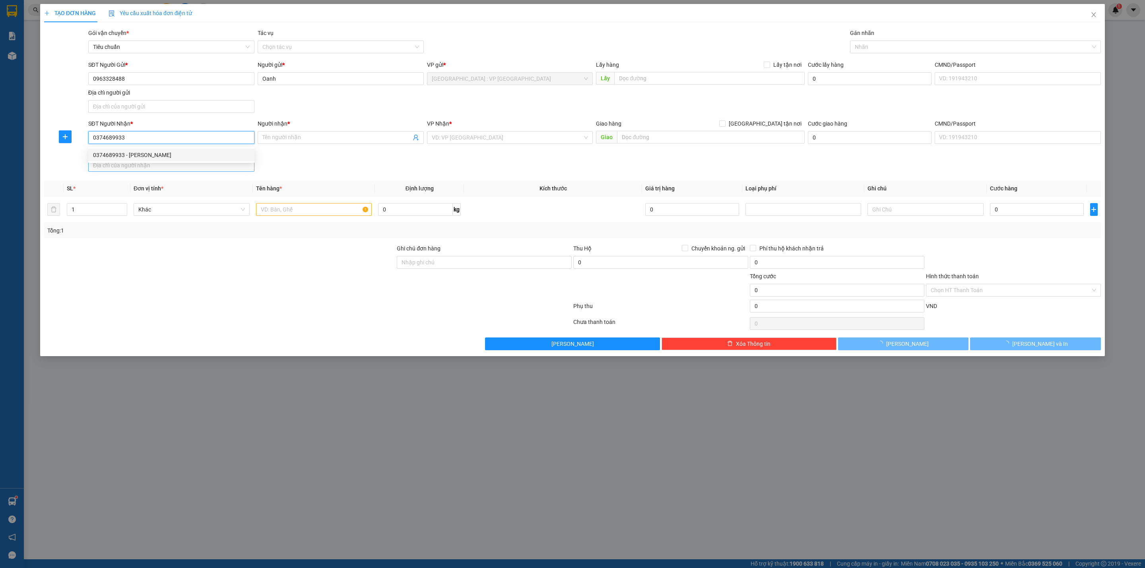
type input "[PERSON_NAME]"
checkbox input "true"
type input "15 [GEOGRAPHIC_DATA], [GEOGRAPHIC_DATA], [GEOGRAPHIC_DATA]"
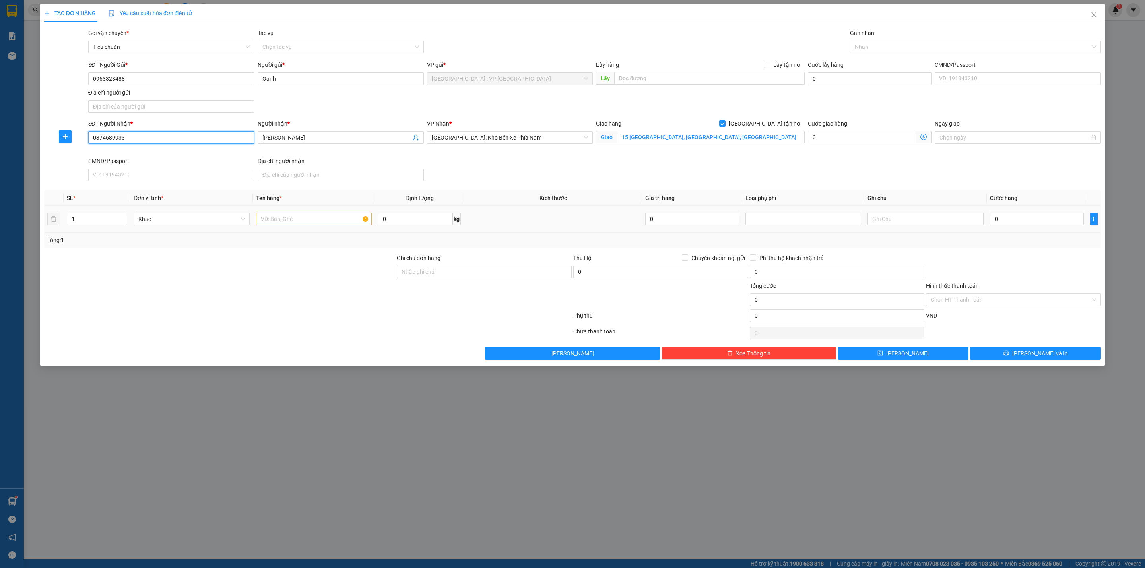
type input "0374689933"
click at [315, 216] on input "text" at bounding box center [314, 219] width 116 height 13
type input "5 thùng bọc xốp, 1 kiện nilong đen"
click at [109, 221] on input "1" at bounding box center [97, 219] width 60 height 12
type input "6"
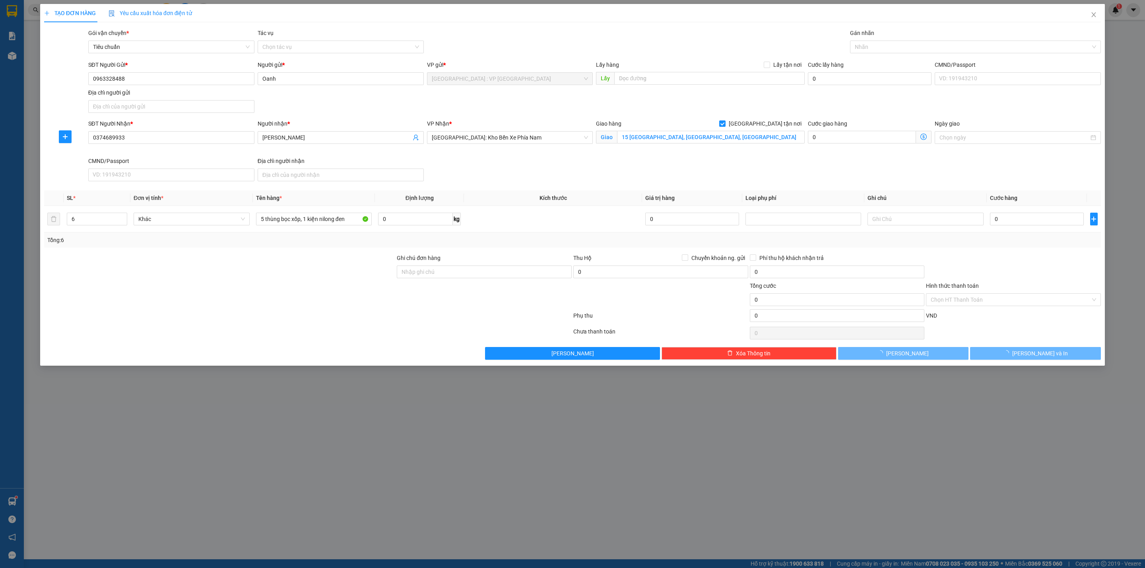
drag, startPoint x: 153, startPoint y: 294, endPoint x: 801, endPoint y: 214, distance: 653.0
click at [153, 296] on div at bounding box center [219, 295] width 353 height 28
click at [1045, 217] on input "0" at bounding box center [1037, 219] width 94 height 13
type input "4"
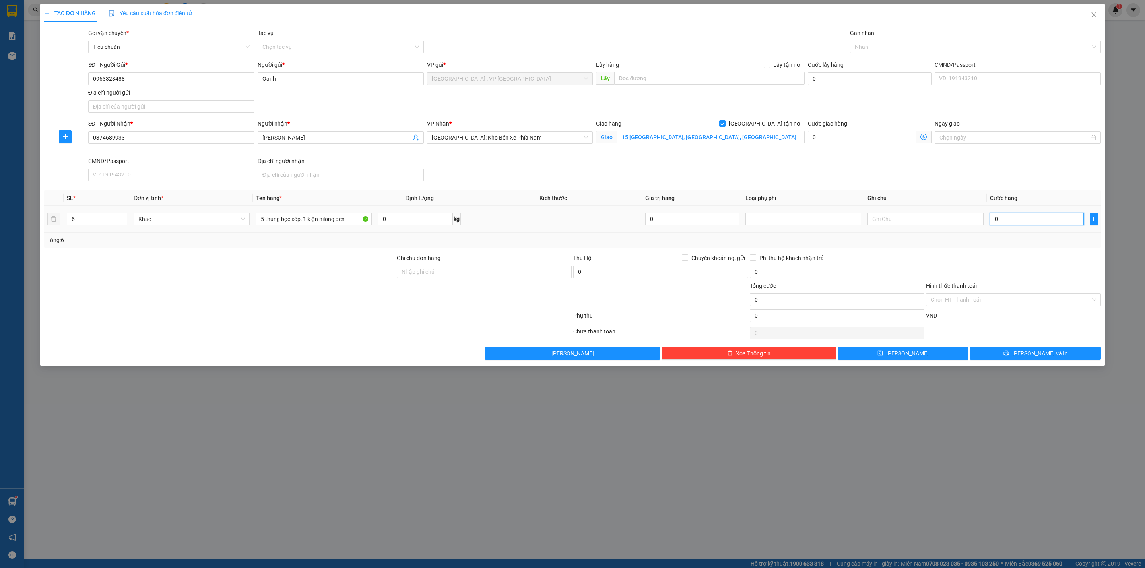
type input "4"
type input "46"
type input "460"
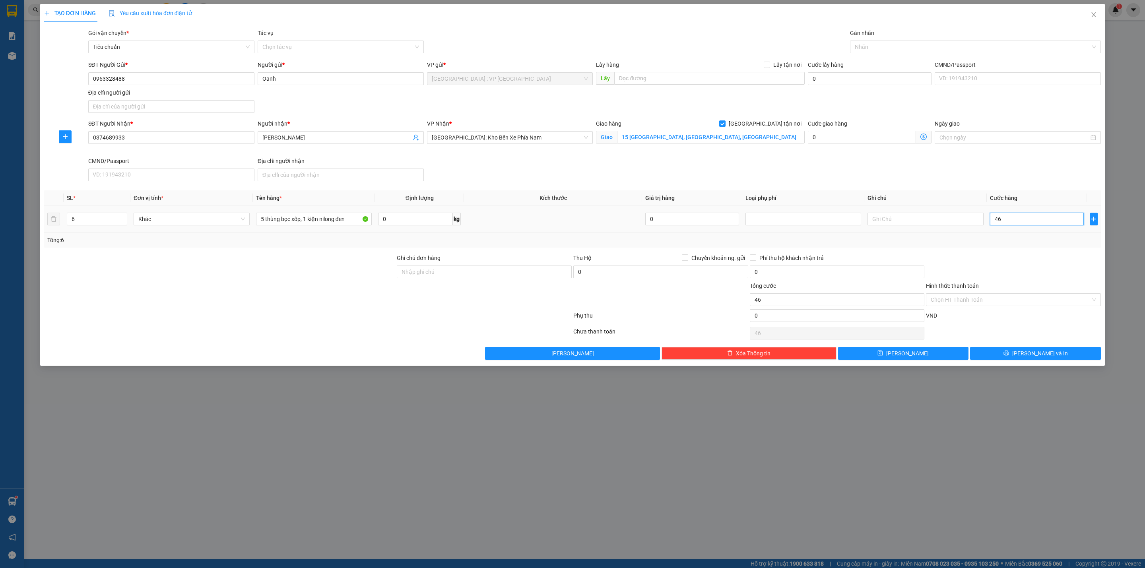
type input "460"
type input "4.600"
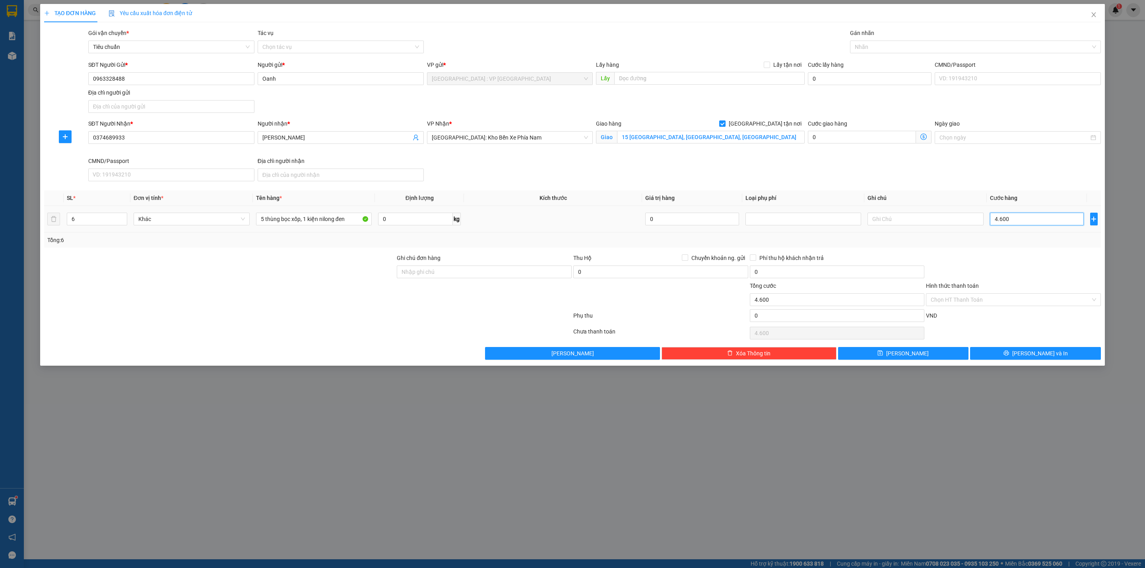
type input "46.000"
type input "460.000"
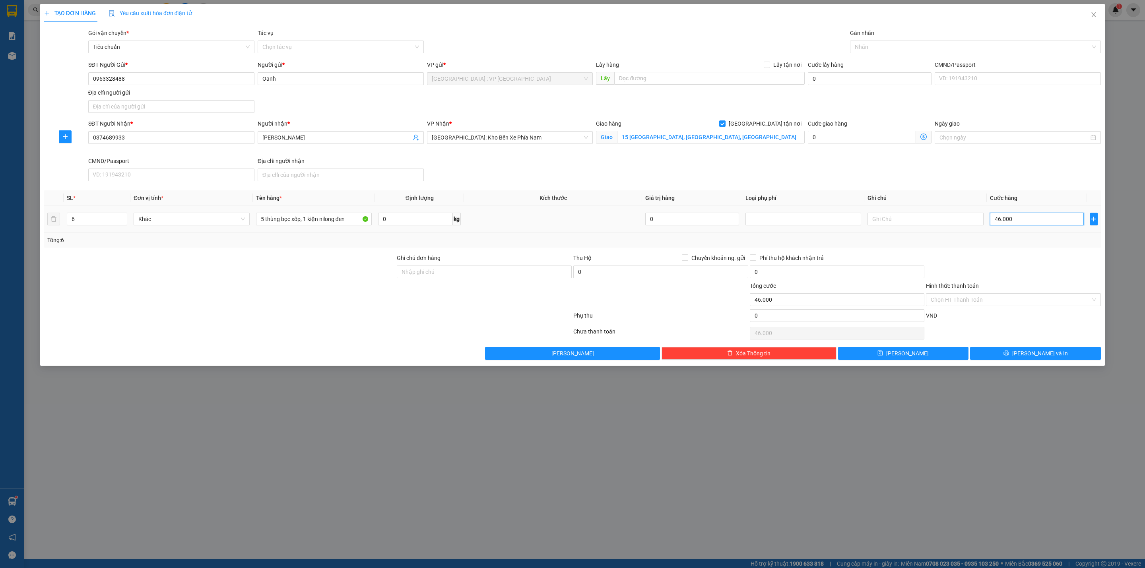
type input "460.000"
click at [876, 47] on div at bounding box center [971, 47] width 239 height 10
type input "460.000"
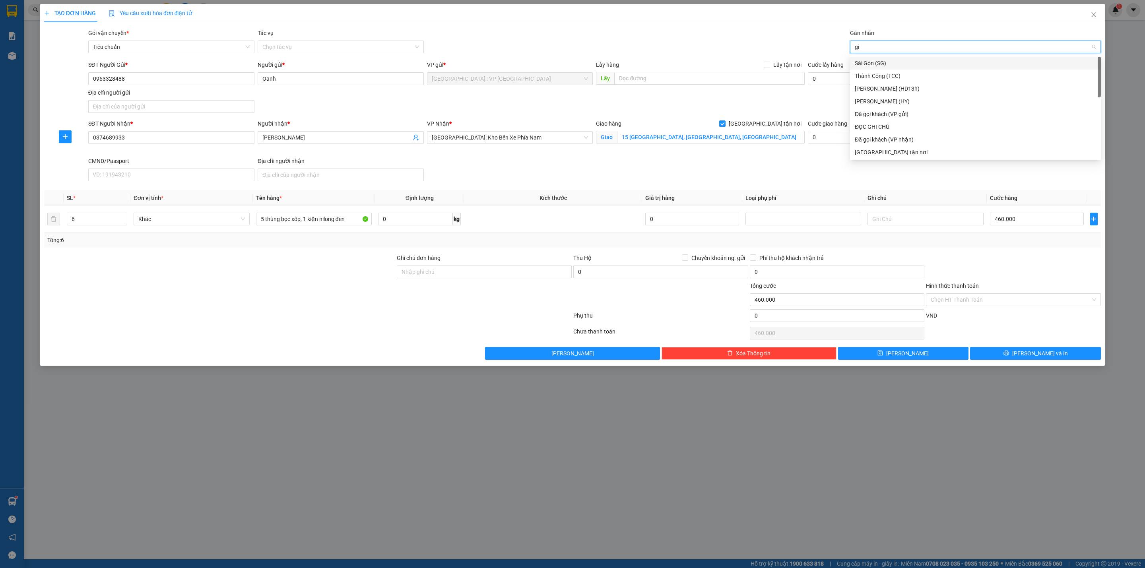
type input "gia"
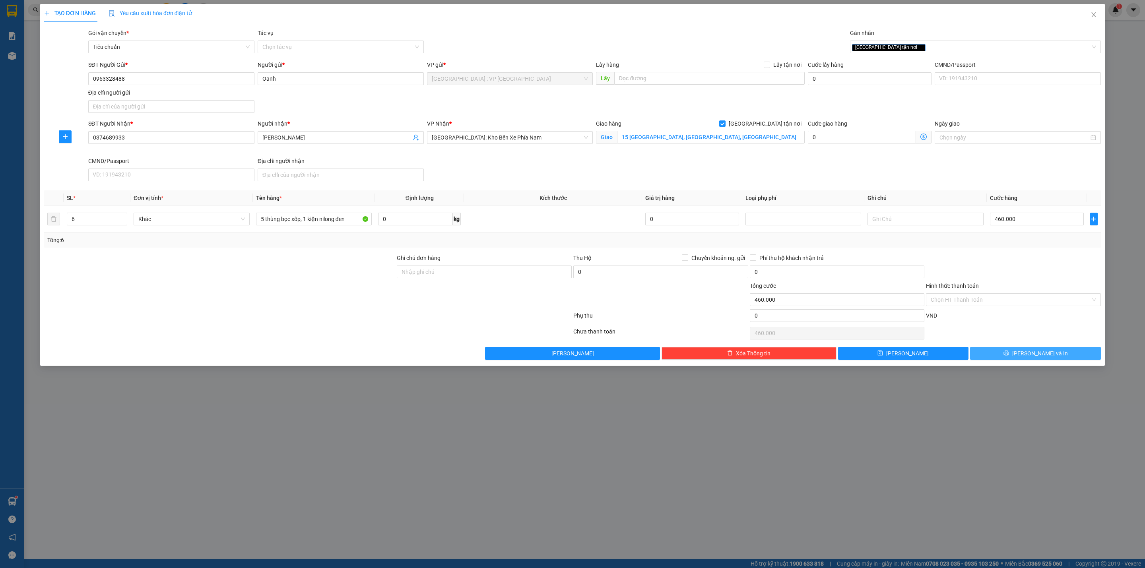
click at [1029, 353] on span "[PERSON_NAME] và In" at bounding box center [1040, 353] width 56 height 9
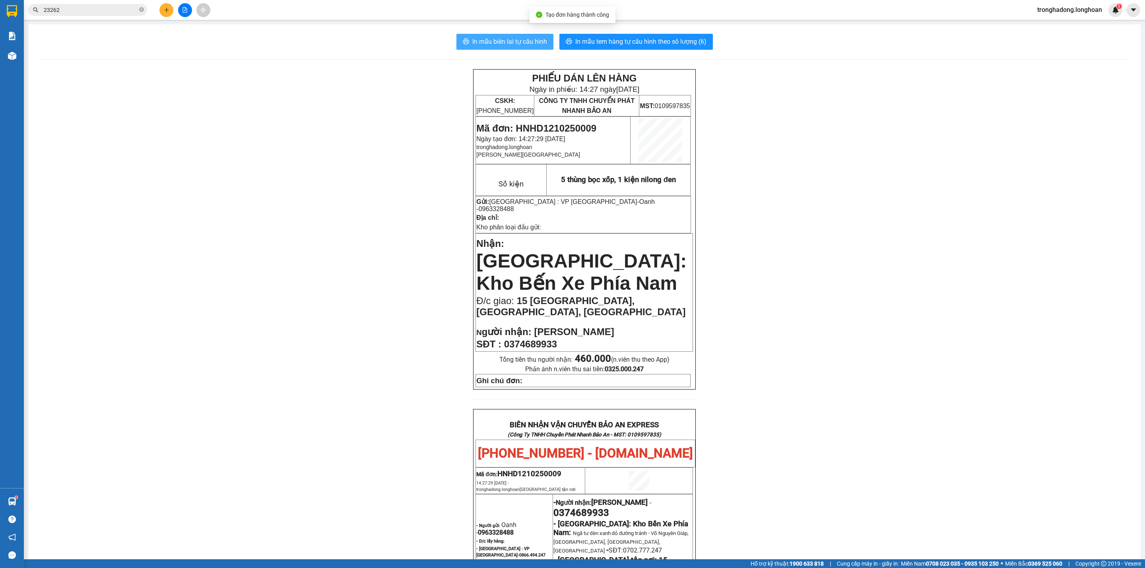
click at [488, 37] on span "In mẫu biên lai tự cấu hình" at bounding box center [509, 42] width 75 height 10
click at [614, 43] on span "In mẫu tem hàng tự cấu hình theo số lượng (6)" at bounding box center [640, 42] width 131 height 10
click at [169, 8] on icon "plus" at bounding box center [167, 10] width 6 height 6
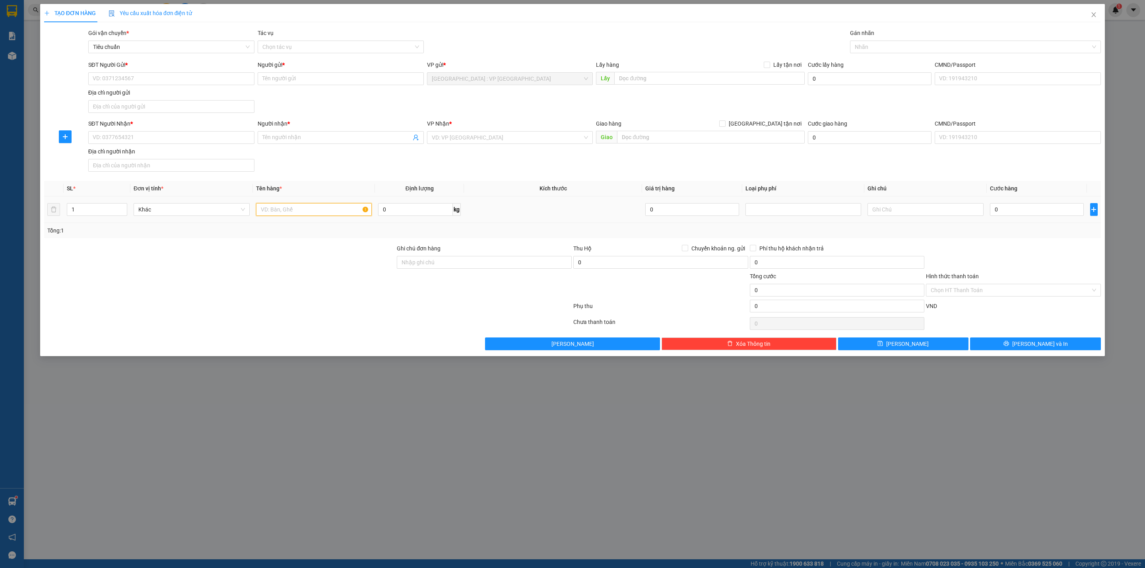
click at [295, 210] on input "text" at bounding box center [314, 209] width 116 height 13
type input "1 AB 29T1 49050"
click at [124, 82] on input "SĐT Người Gửi *" at bounding box center [171, 78] width 166 height 13
type input "0376363076"
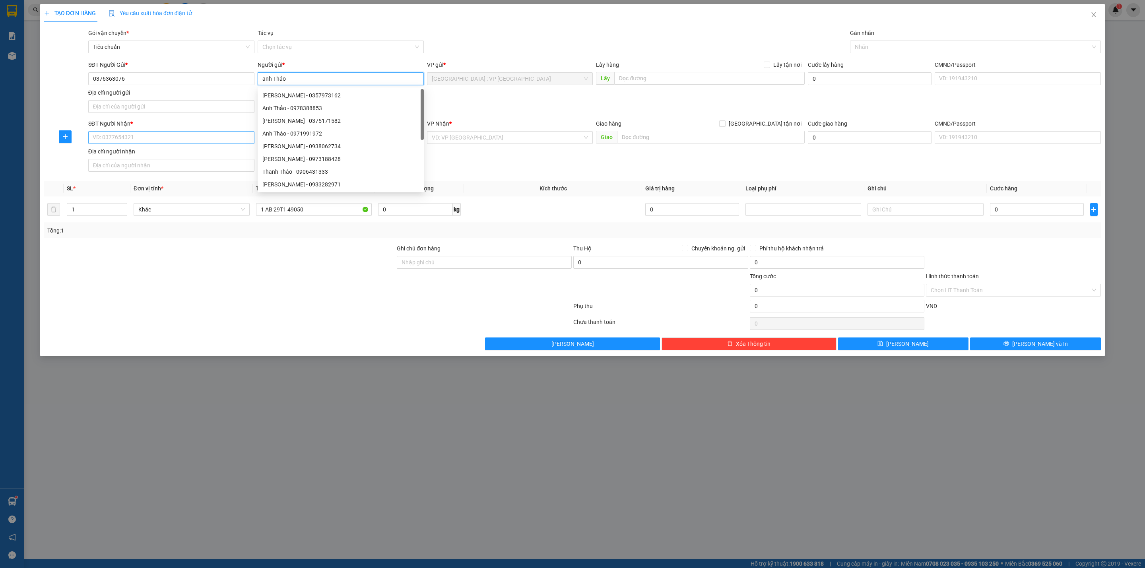
type input "anh Thảo"
click at [95, 143] on input "SĐT Người Nhận *" at bounding box center [171, 137] width 166 height 13
type input "0985323337"
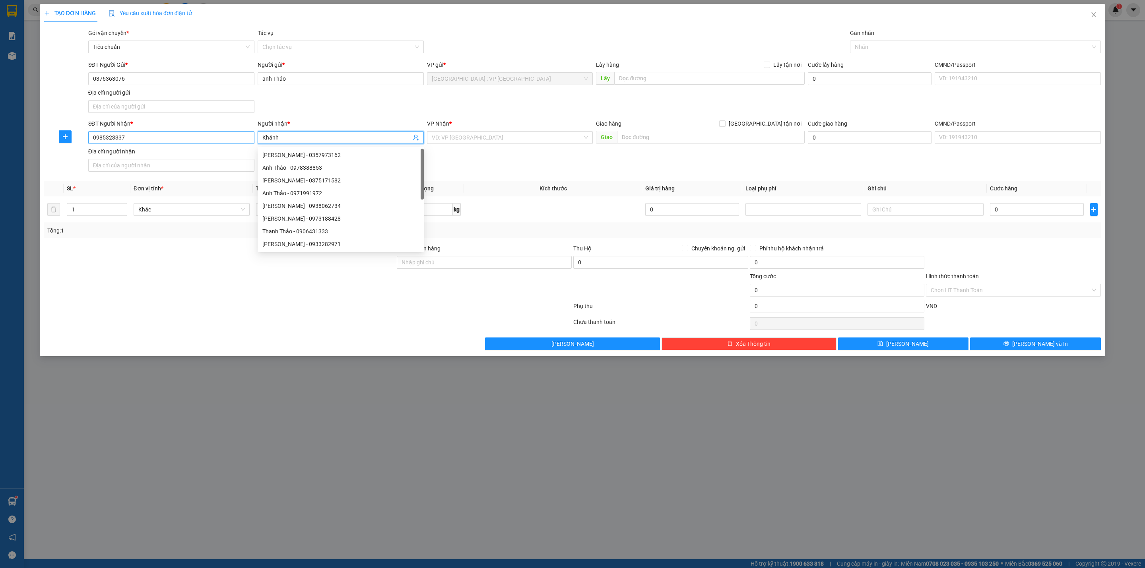
type input "Khánh"
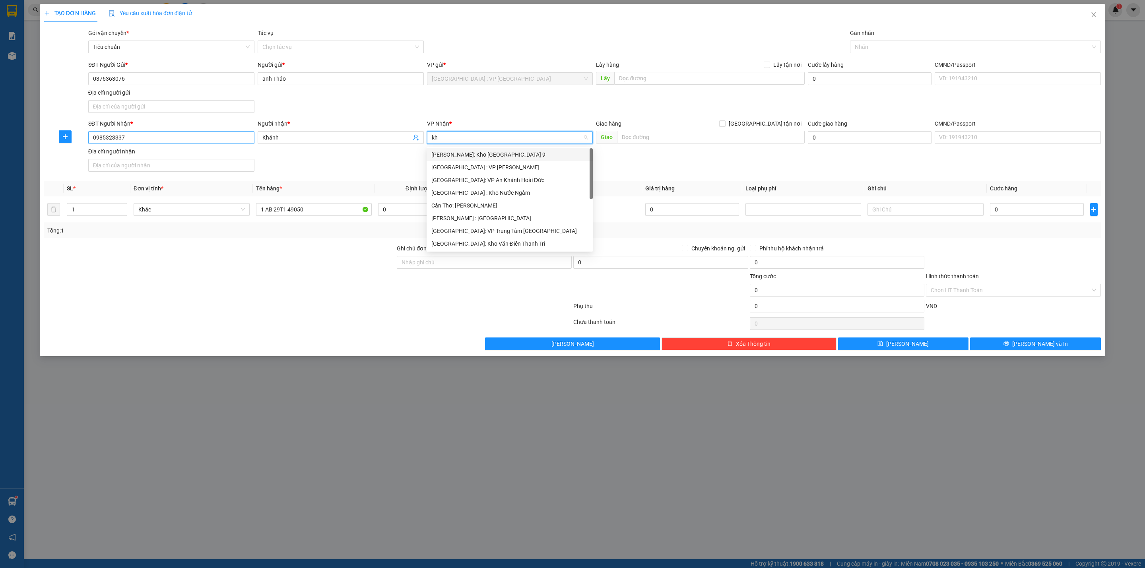
type input "khe"
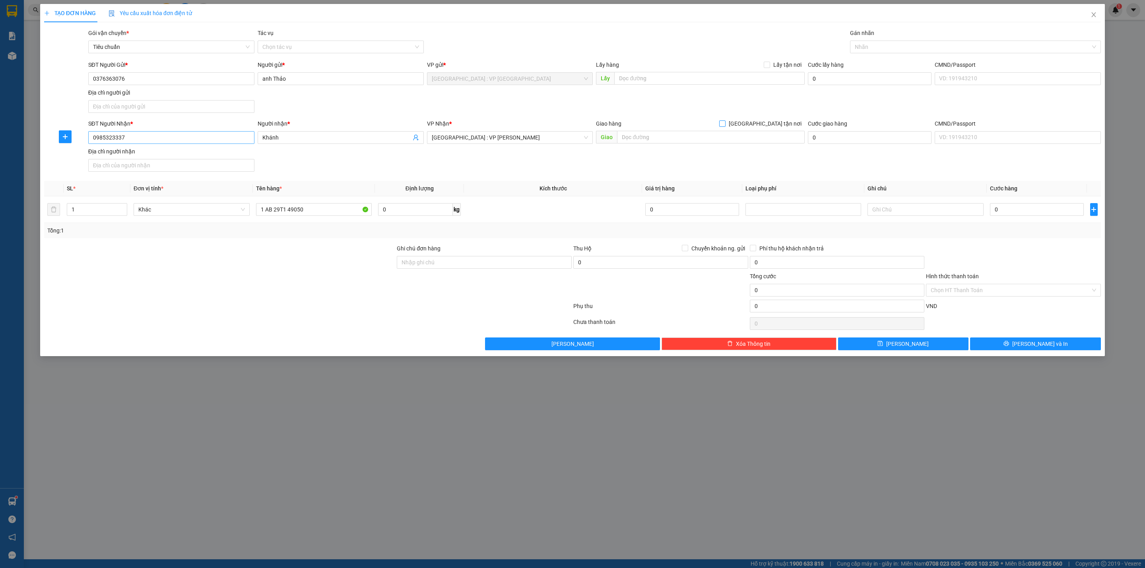
click at [719, 120] on input "[GEOGRAPHIC_DATA] tận nơi" at bounding box center [722, 123] width 6 height 6
checkbox input "true"
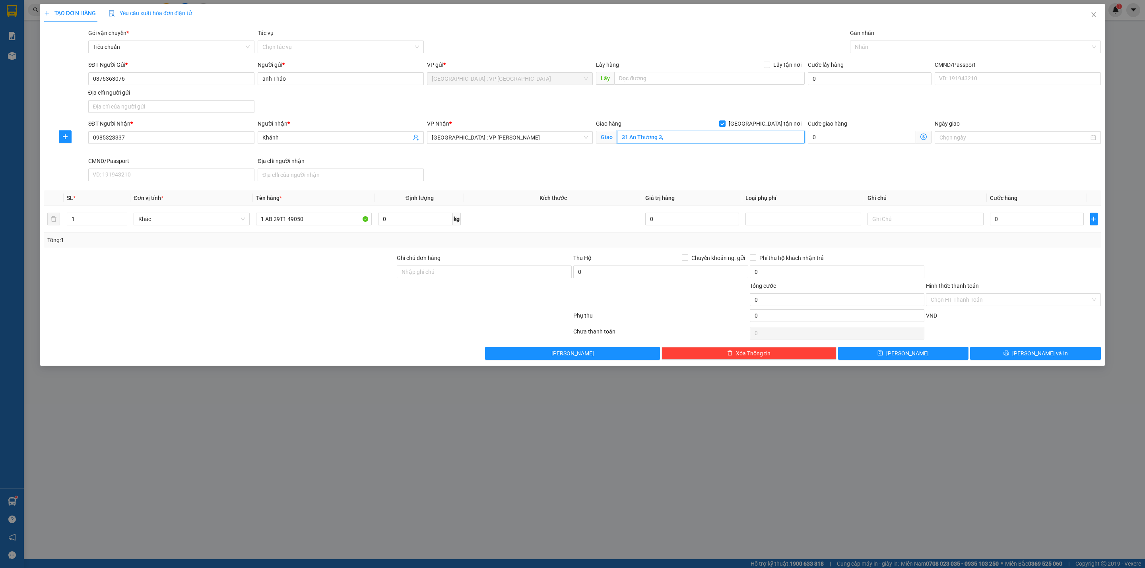
click at [676, 140] on input "31 An Thương 3," at bounding box center [710, 137] width 187 height 13
click at [676, 140] on input "31 An Thương 3, Mxy An, Ngũ Hành Sơn, Đn" at bounding box center [710, 137] width 187 height 13
click at [861, 45] on div at bounding box center [971, 47] width 239 height 10
type input "31 An Thương 3, Mỹ An, [GEOGRAPHIC_DATA], Đn"
type input "gia"
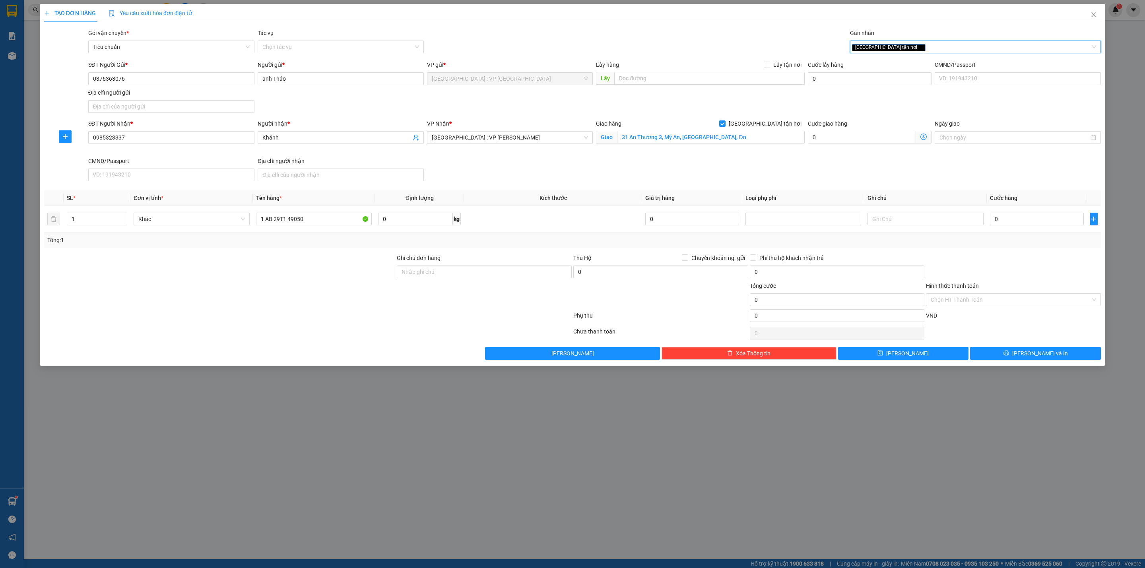
click at [861, 45] on span "[GEOGRAPHIC_DATA] tận nơi" at bounding box center [889, 47] width 74 height 7
type input "e"
type input "xe"
click at [1019, 219] on input "0" at bounding box center [1037, 219] width 94 height 13
type input "9"
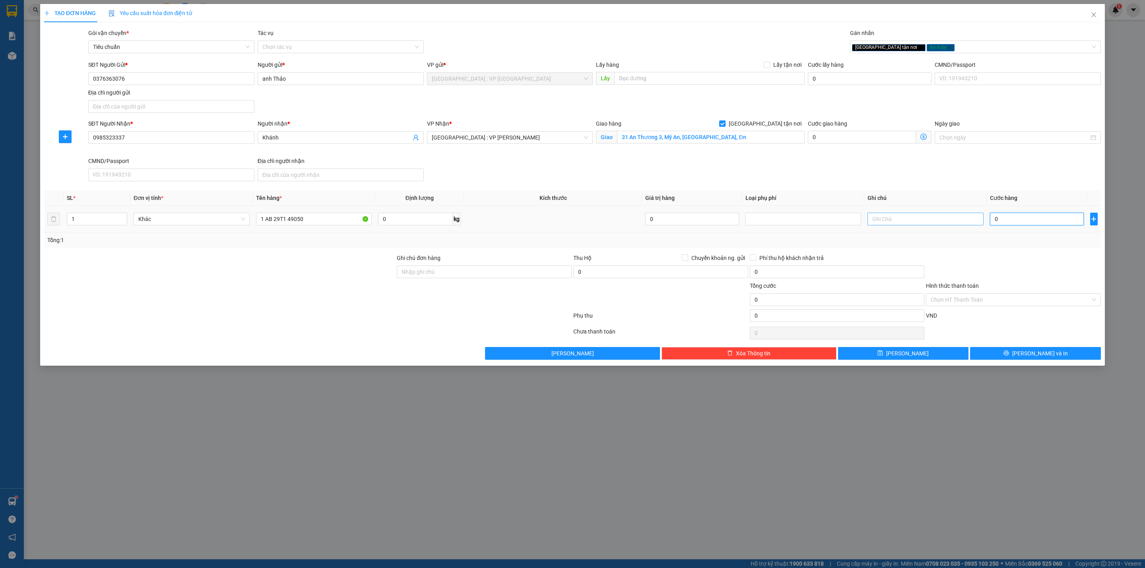
type input "9"
type input "98"
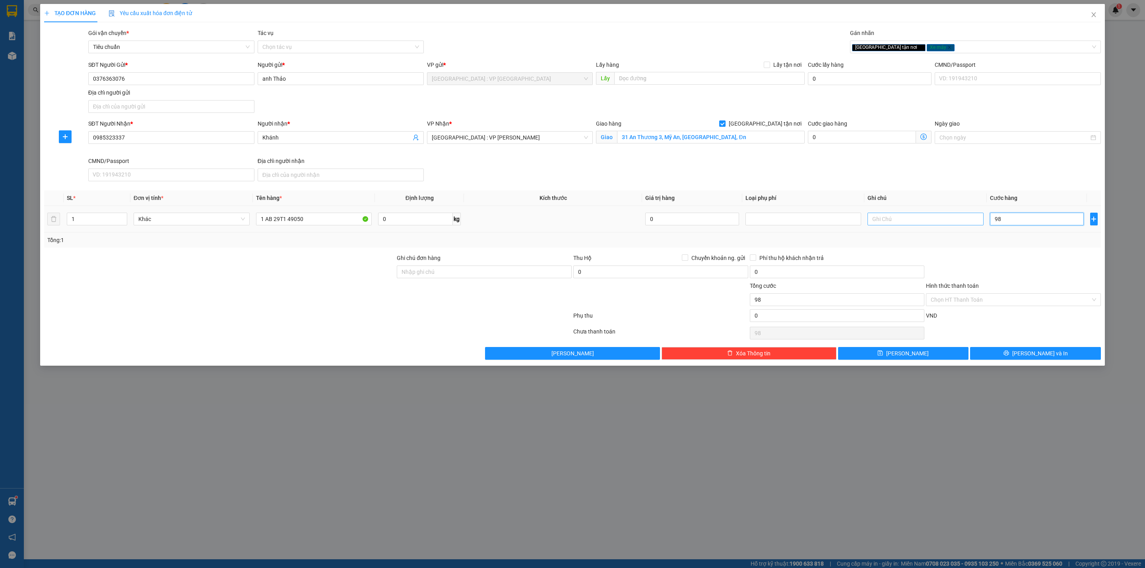
type input "980"
type input "9.800"
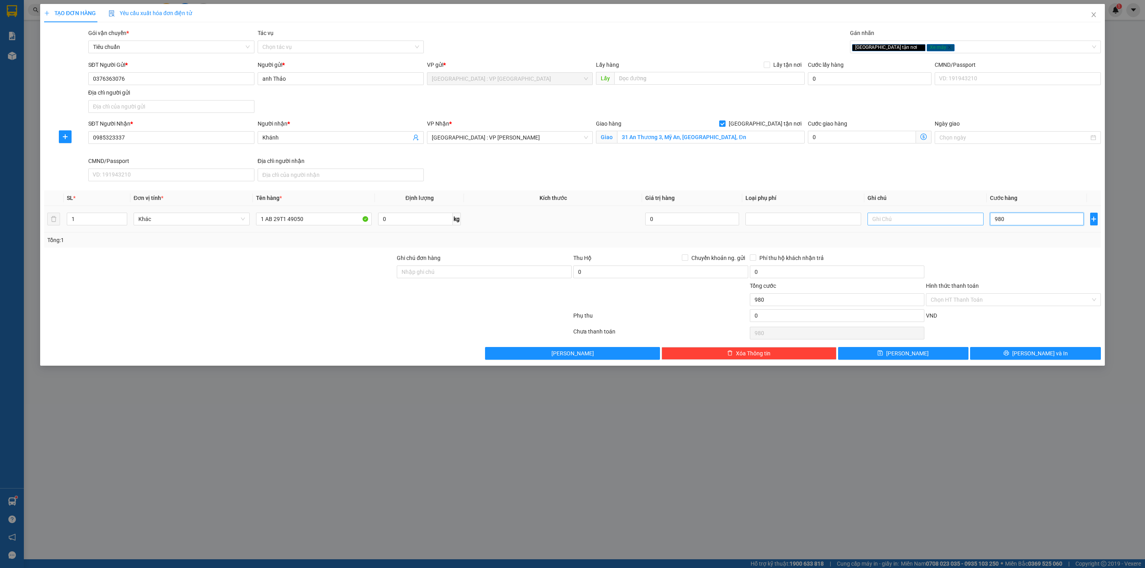
type input "9.800"
type input "98.000"
type input "980.000"
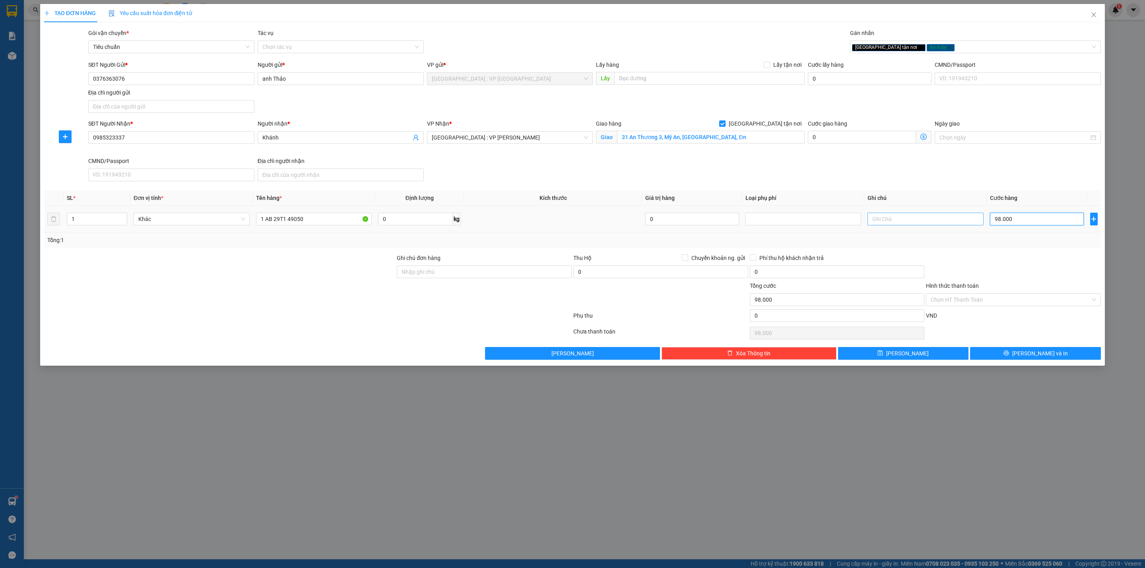
type input "980.000"
click at [486, 277] on input "Ghi chú đơn hàng" at bounding box center [484, 272] width 175 height 13
click at [504, 229] on td at bounding box center [553, 219] width 178 height 27
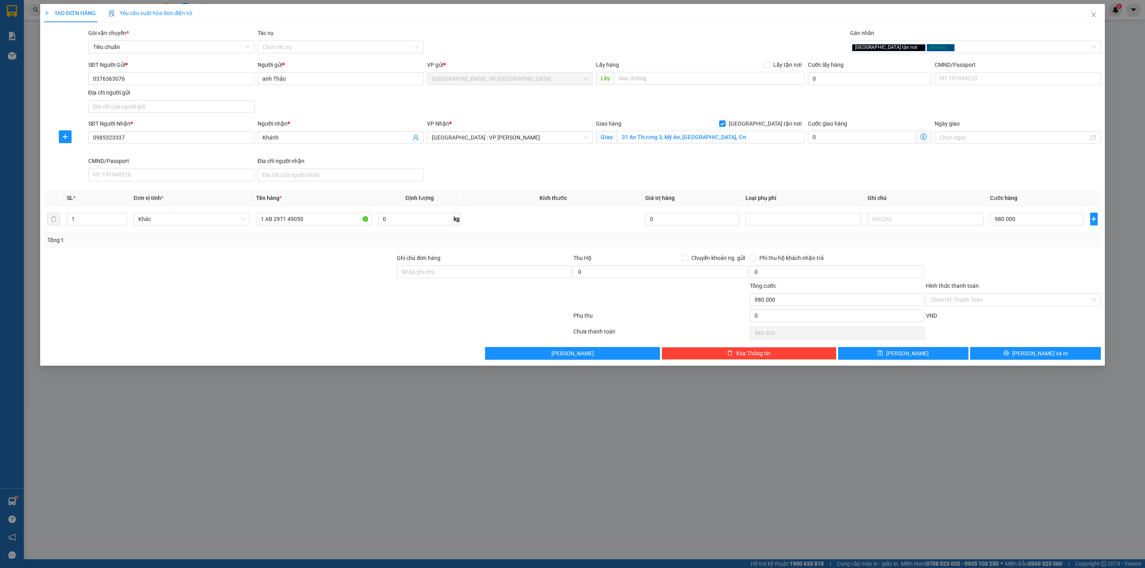
click at [495, 243] on div "Tổng: 1" at bounding box center [572, 240] width 1050 height 9
click at [492, 274] on input "Ghi chú đơn hàng" at bounding box center [484, 272] width 175 height 13
click at [513, 230] on td at bounding box center [553, 219] width 178 height 27
click at [375, 289] on div at bounding box center [219, 295] width 353 height 28
click at [537, 231] on td at bounding box center [553, 219] width 178 height 27
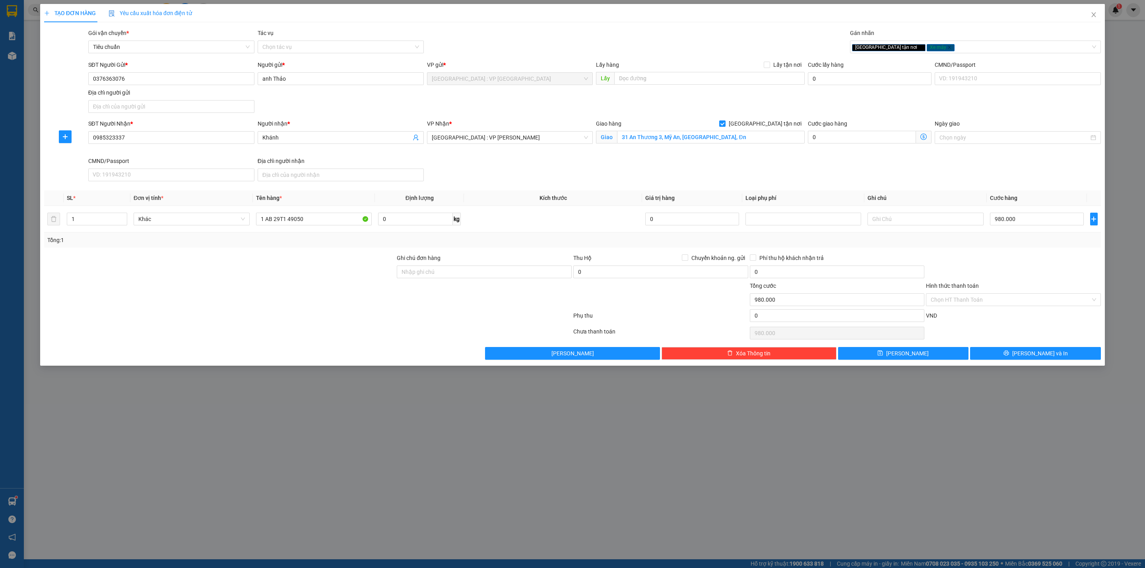
click at [1020, 264] on div at bounding box center [1013, 268] width 177 height 28
click at [990, 303] on input "Hình thức thanh toán" at bounding box center [1011, 300] width 160 height 12
click at [975, 317] on div "Tại văn phòng" at bounding box center [1013, 318] width 165 height 9
type input "0"
click at [1004, 248] on div "Tổng: 1" at bounding box center [572, 240] width 1057 height 15
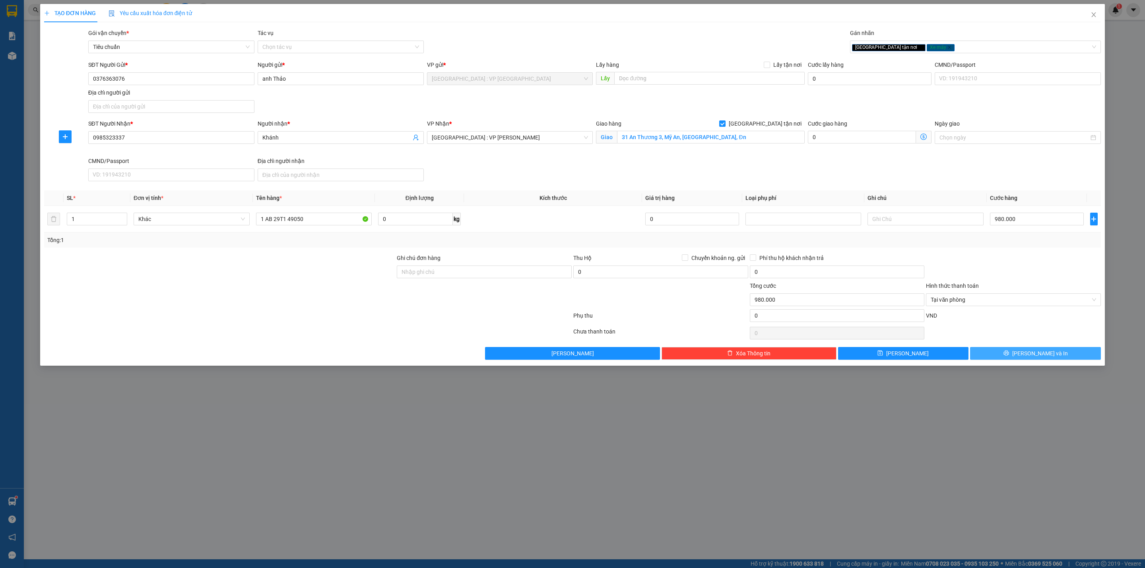
click at [1009, 357] on button "[PERSON_NAME] và In" at bounding box center [1035, 353] width 131 height 13
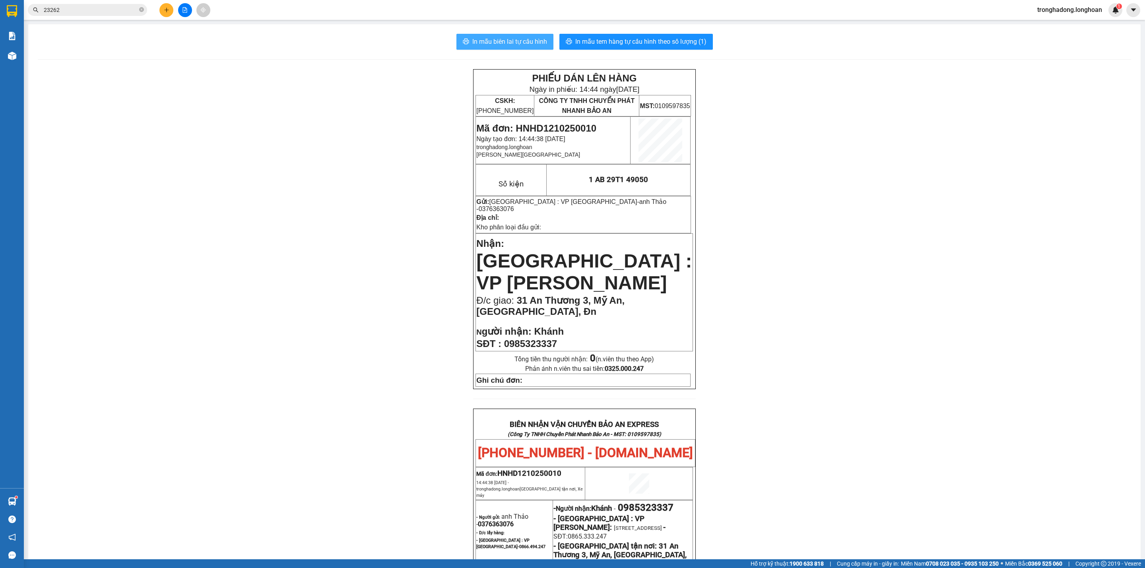
click at [503, 41] on span "In mẫu biên lai tự cấu hình" at bounding box center [509, 42] width 75 height 10
click at [683, 43] on span "In mẫu tem hàng tự cấu hình theo số lượng (1)" at bounding box center [640, 42] width 131 height 10
click at [872, 370] on div "PHIẾU DÁN LÊN HÀNG Ngày in phiếu: 14:44 [DATE] CSKH: [PHONE_NUMBER] CÔNG TY TNH…" at bounding box center [584, 460] width 1093 height 782
click at [302, 318] on div "PHIẾU DÁN LÊN HÀNG Ngày in phiếu: 14:44 [DATE] CSKH: [PHONE_NUMBER] CÔNG TY TNH…" at bounding box center [584, 460] width 1093 height 782
